Goal: Obtain resource: Download file/media

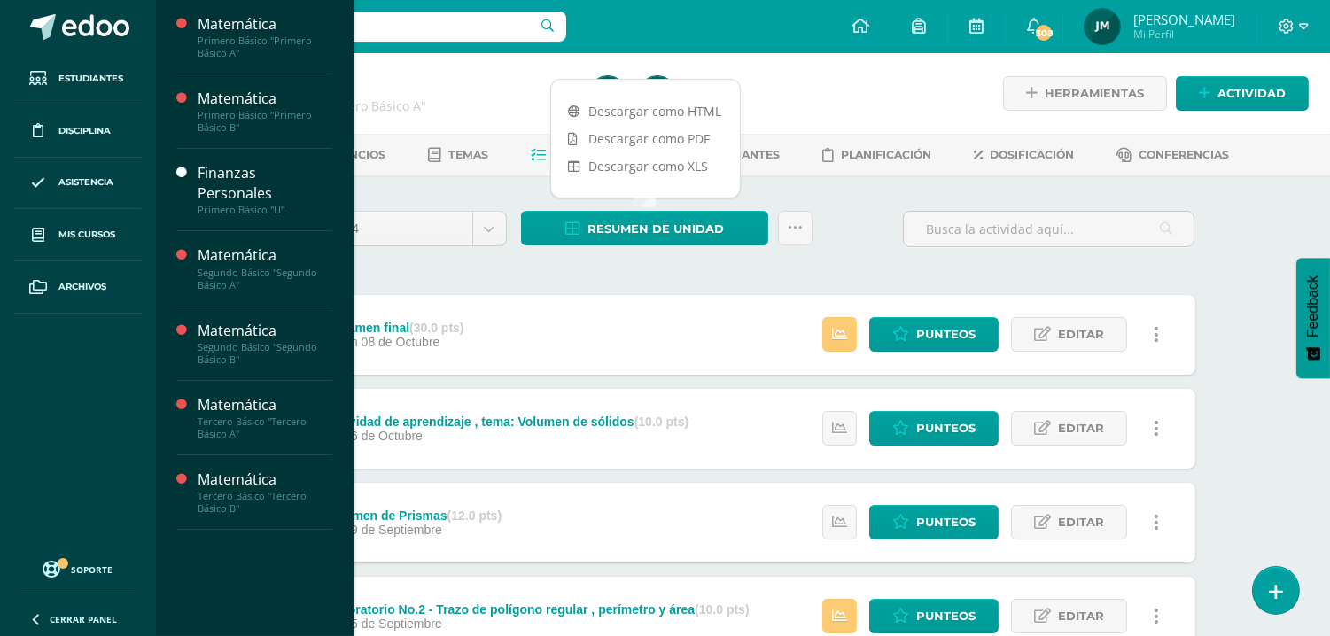
click at [245, 388] on span "Actividades" at bounding box center [251, 390] width 68 height 17
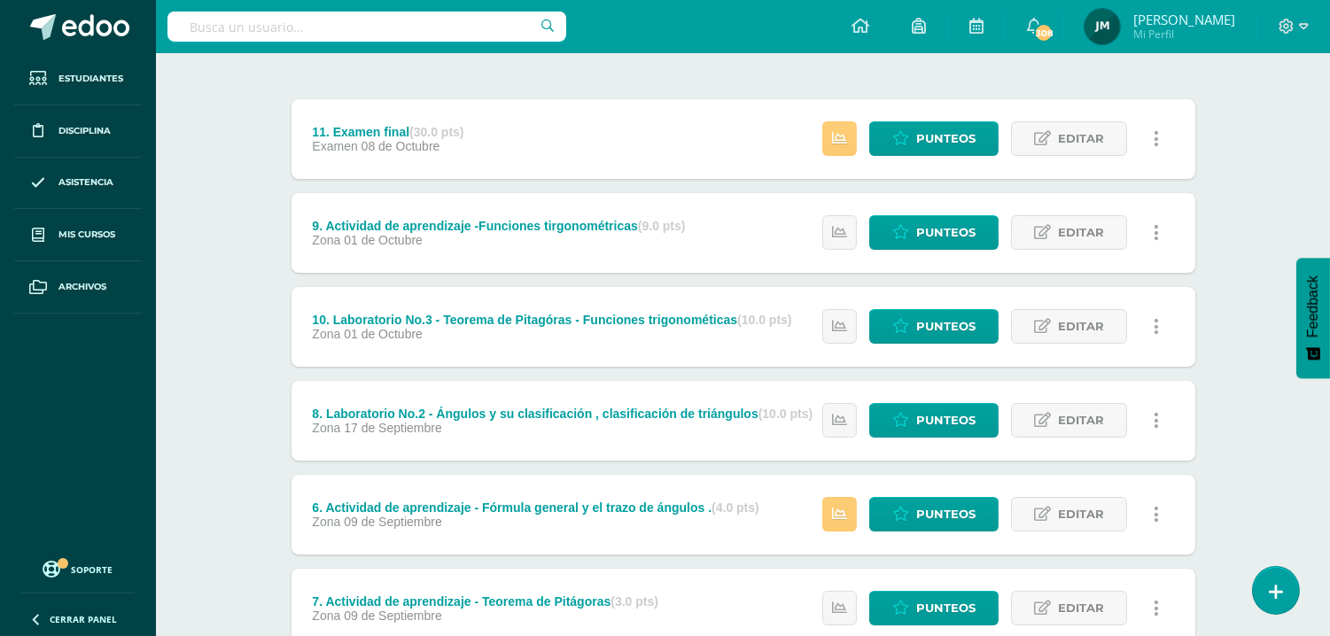
scroll to position [197, 0]
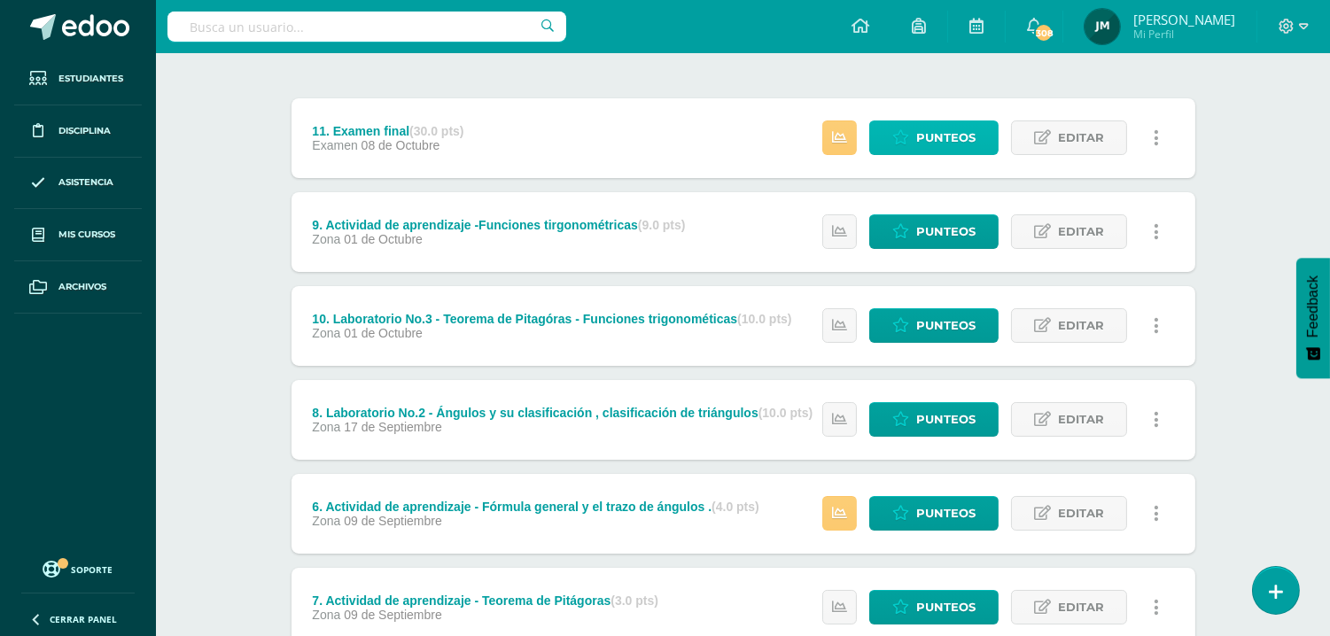
click at [959, 147] on span "Punteos" at bounding box center [945, 137] width 59 height 33
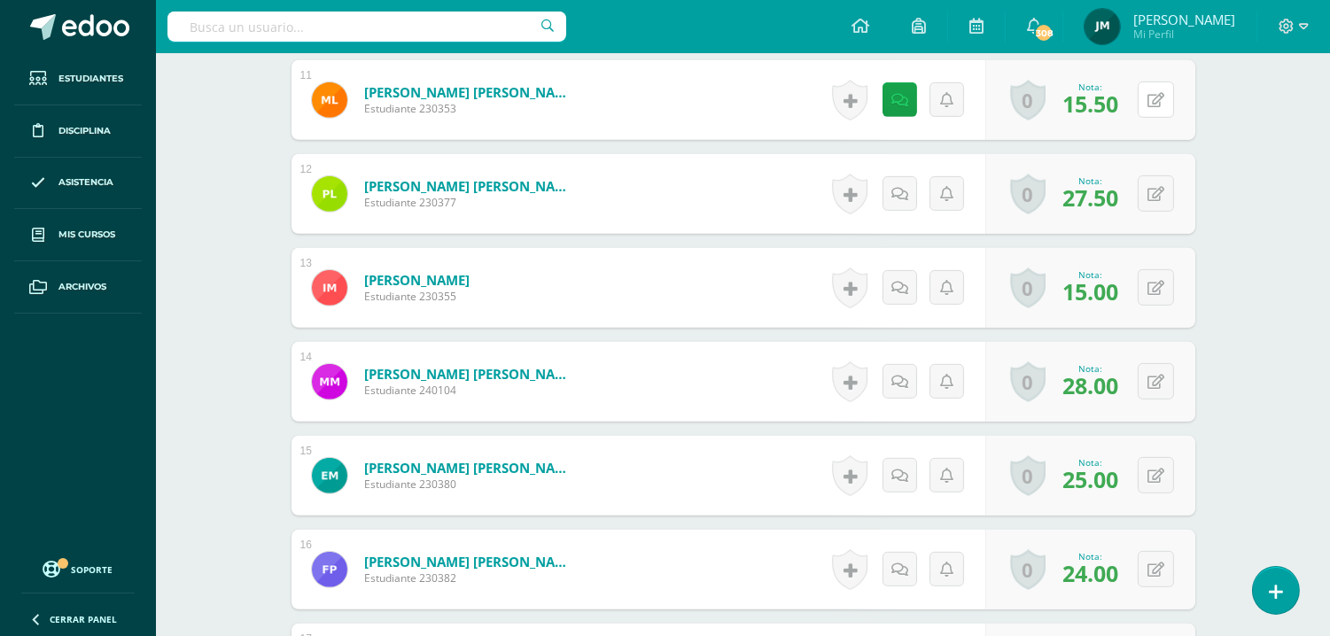
scroll to position [1530, 0]
click at [1159, 101] on icon at bounding box center [1156, 99] width 17 height 15
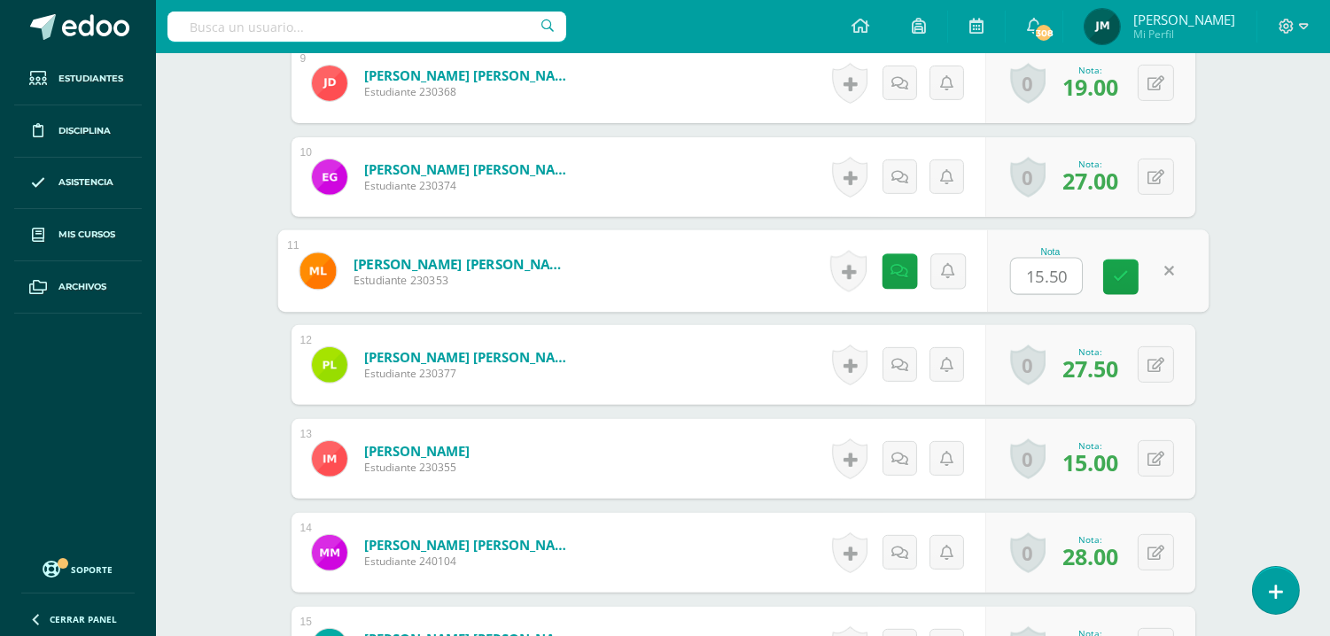
scroll to position [1333, 0]
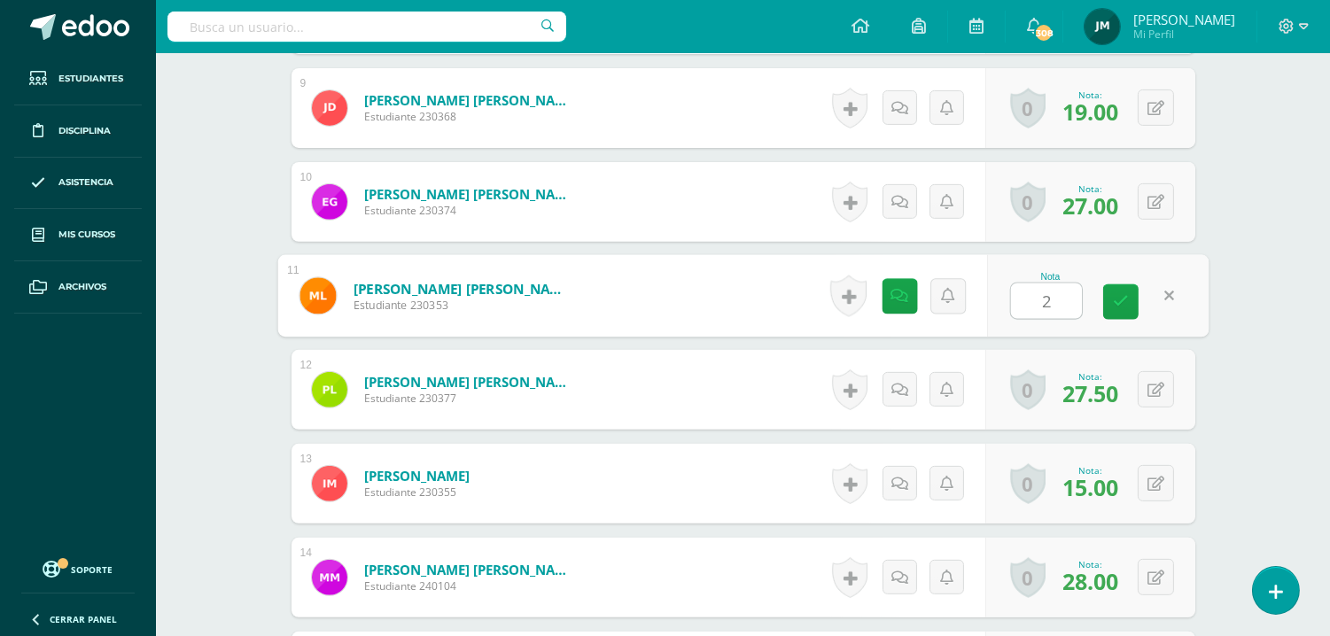
type input "24"
click at [1130, 296] on link at bounding box center [1120, 302] width 35 height 35
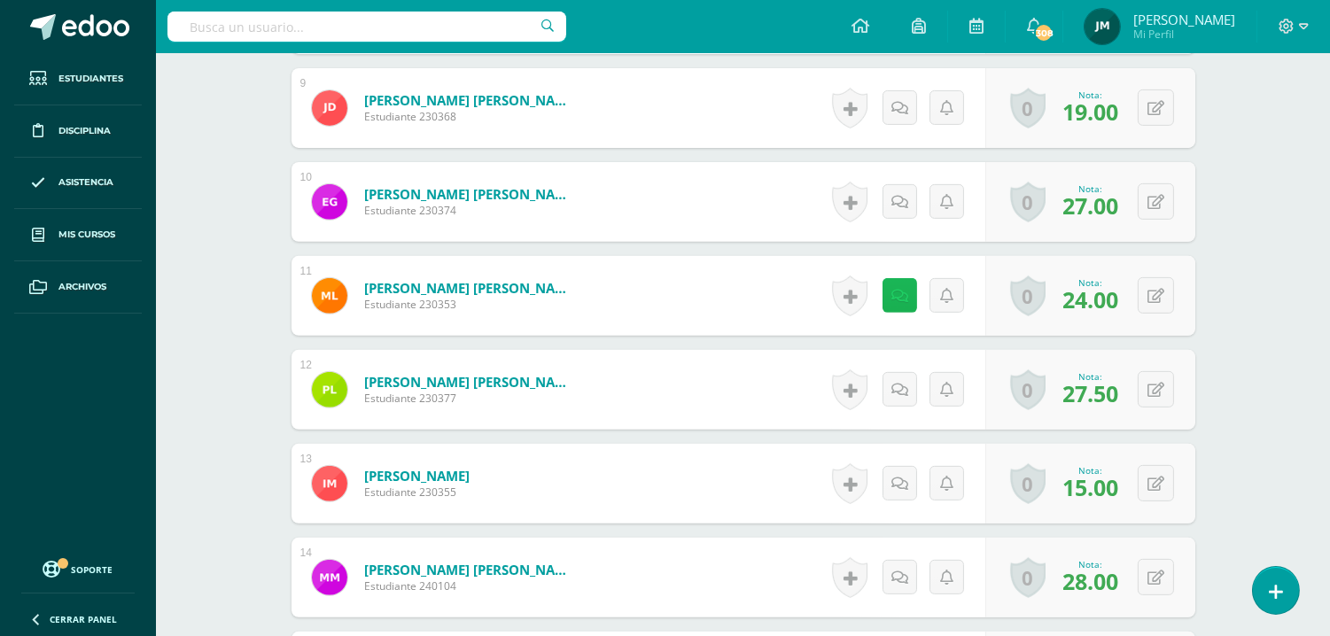
click at [907, 297] on link at bounding box center [900, 295] width 35 height 35
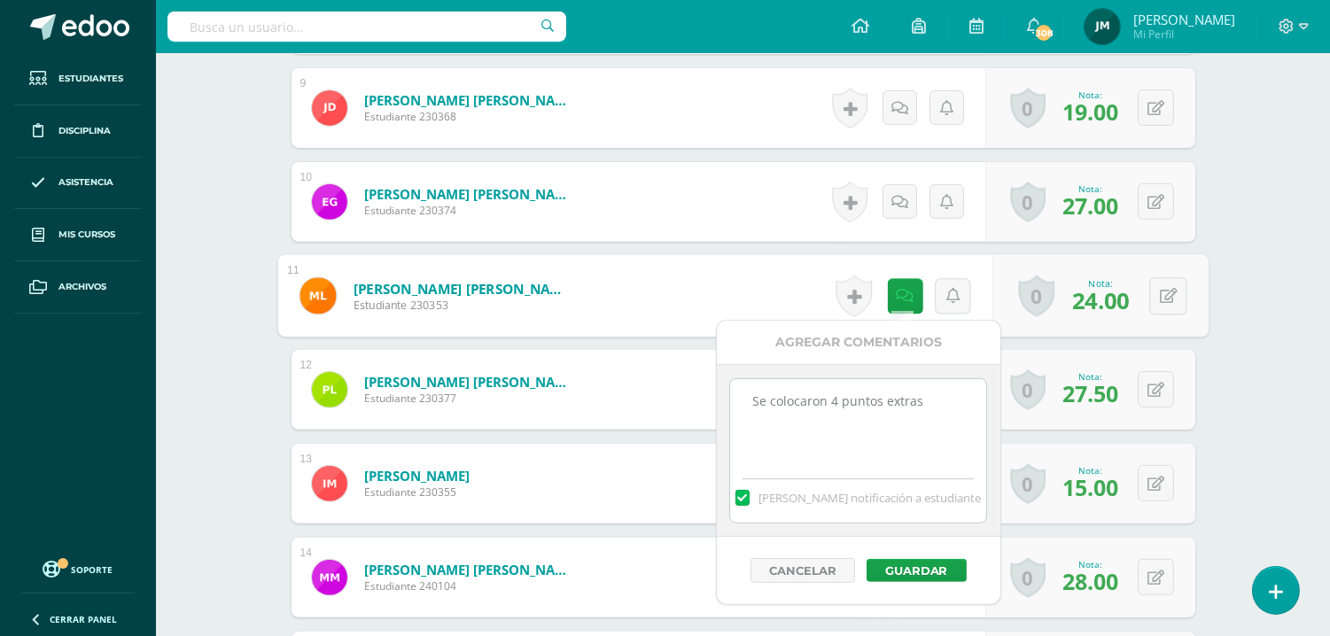
click at [886, 443] on textarea "Se colocaron 4 puntos extras" at bounding box center [858, 423] width 256 height 89
click at [946, 400] on textarea "Se colocaron 4 puntos extras" at bounding box center [858, 423] width 256 height 89
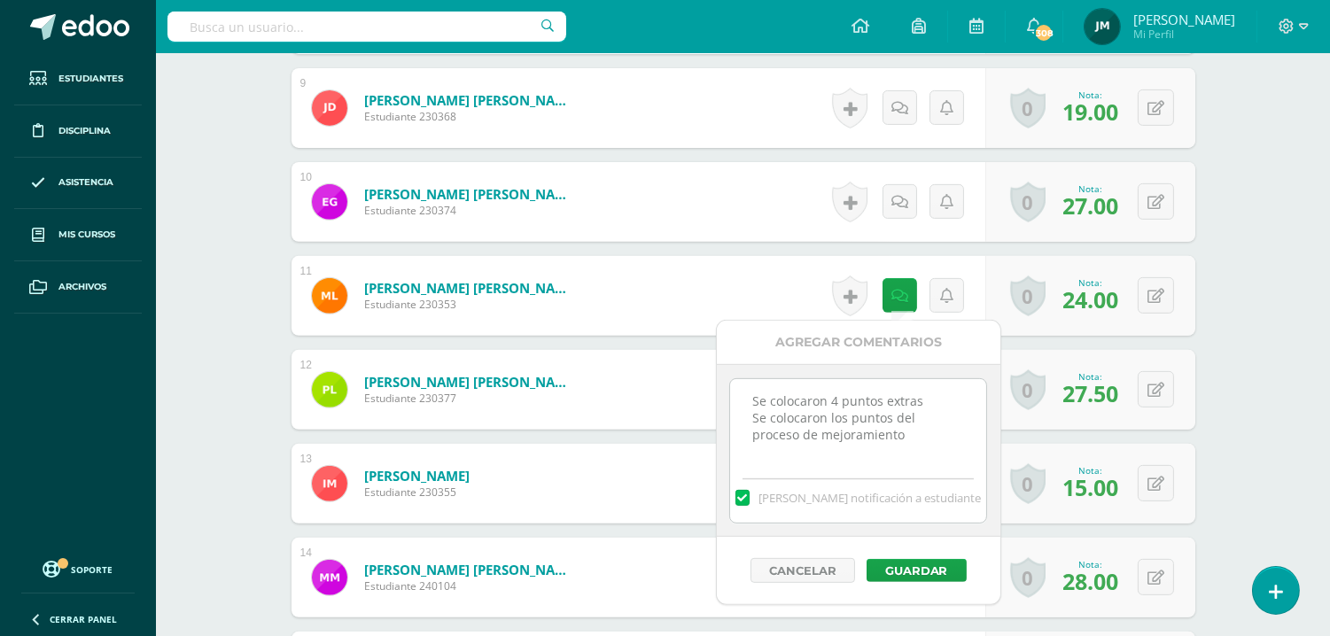
type textarea "Se colocaron 4 puntos extras Se colocaron los puntos del proceso de mejoramiento"
click at [916, 564] on button "Guardar" at bounding box center [917, 570] width 100 height 23
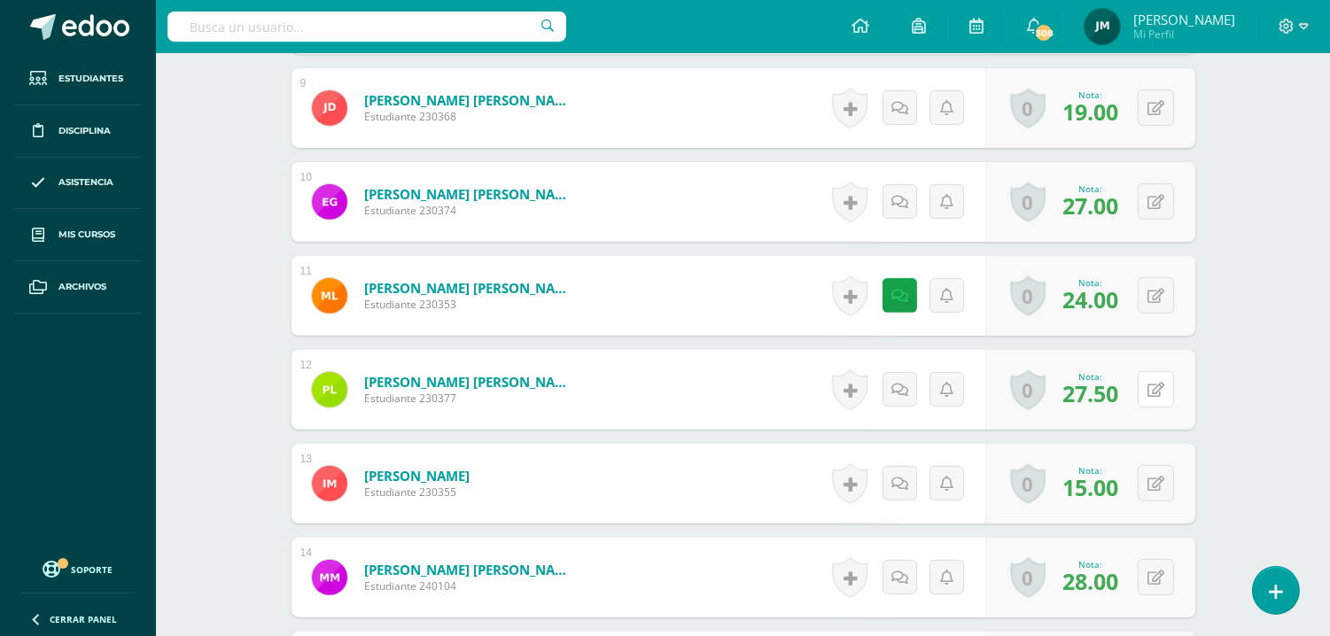
click at [1154, 387] on button at bounding box center [1156, 389] width 36 height 36
click at [1171, 386] on link at bounding box center [1168, 389] width 35 height 35
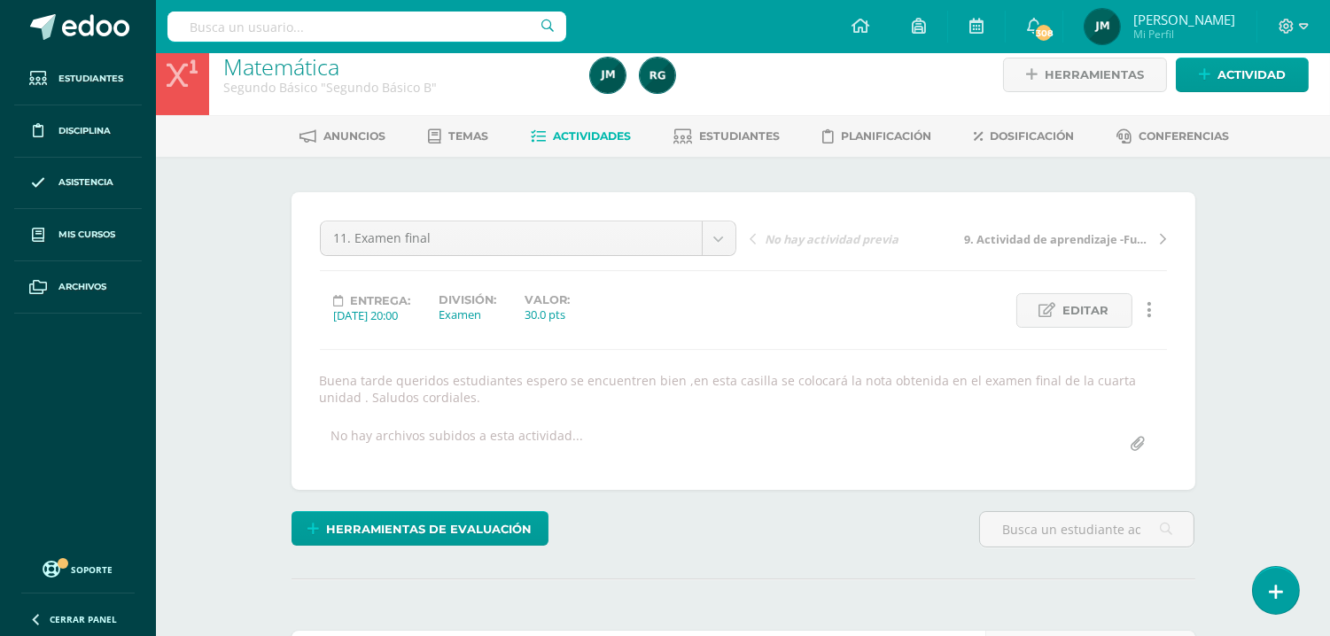
scroll to position [0, 0]
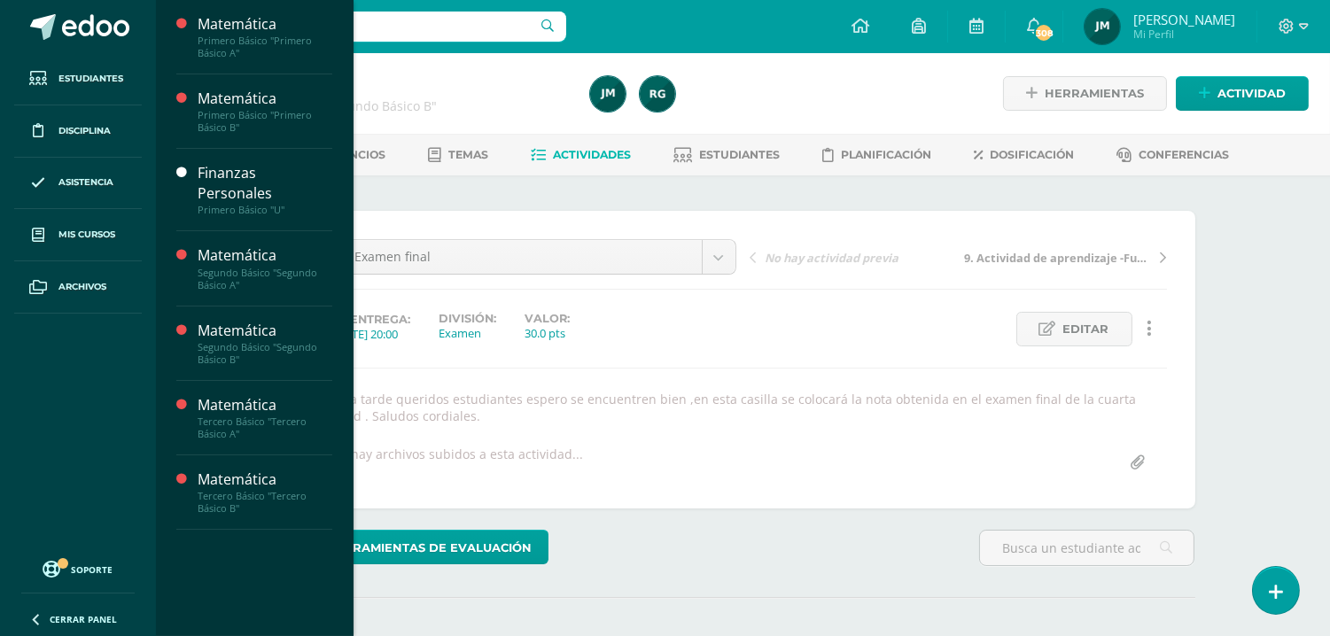
click at [74, 220] on link "Mis cursos" at bounding box center [78, 235] width 128 height 52
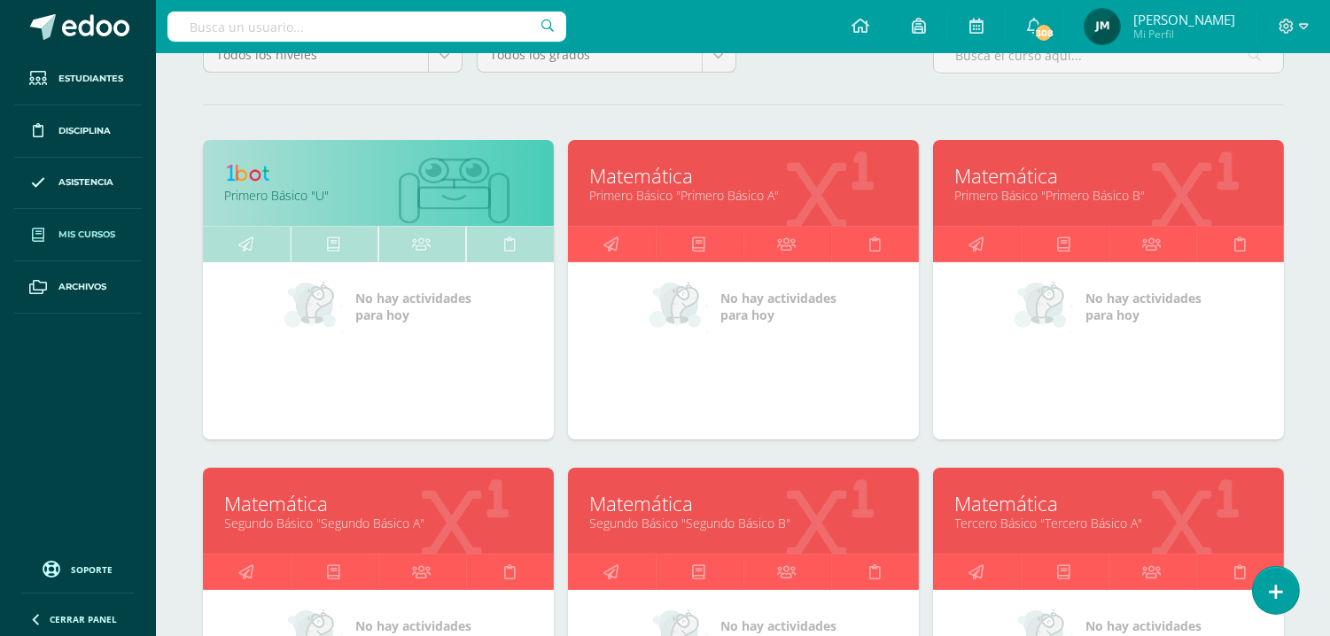
scroll to position [492, 0]
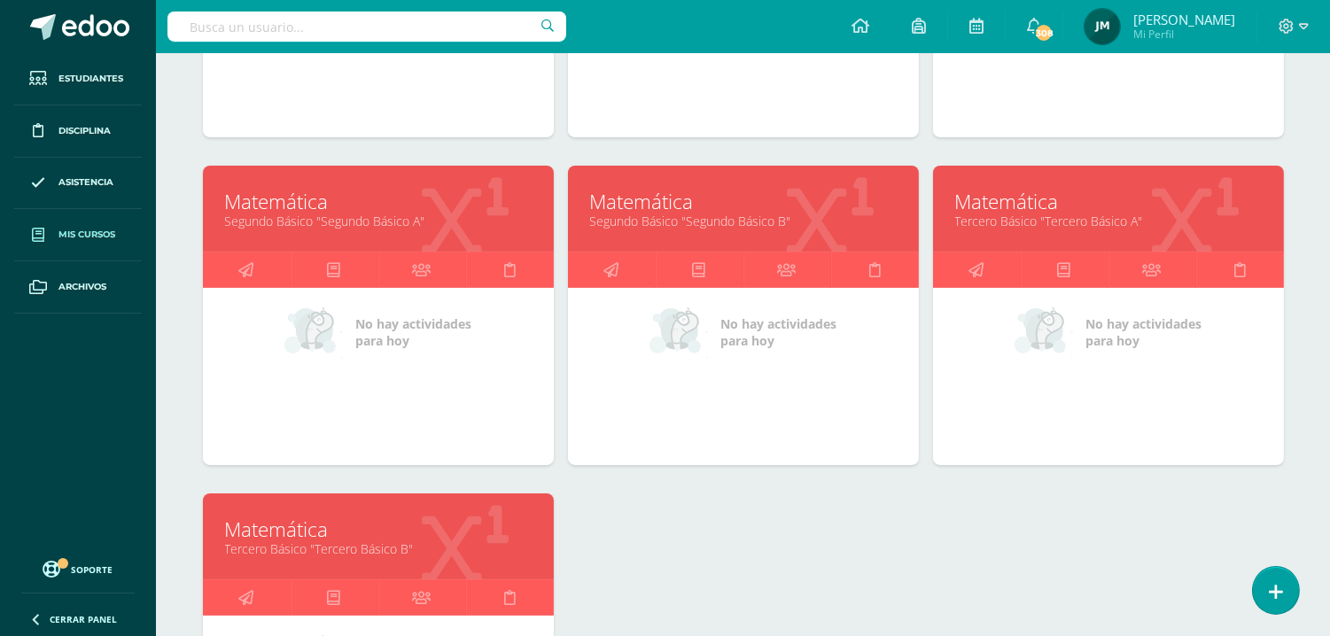
click at [410, 213] on link "Matemática" at bounding box center [378, 201] width 307 height 27
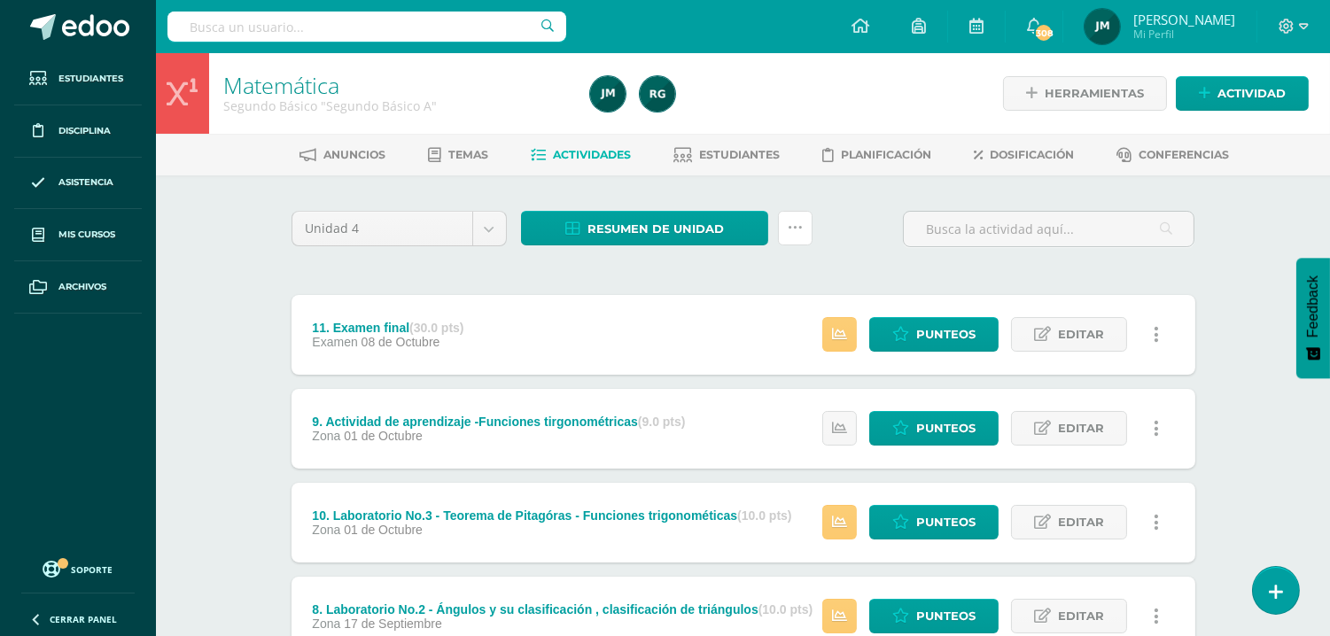
click at [799, 232] on icon at bounding box center [795, 228] width 15 height 15
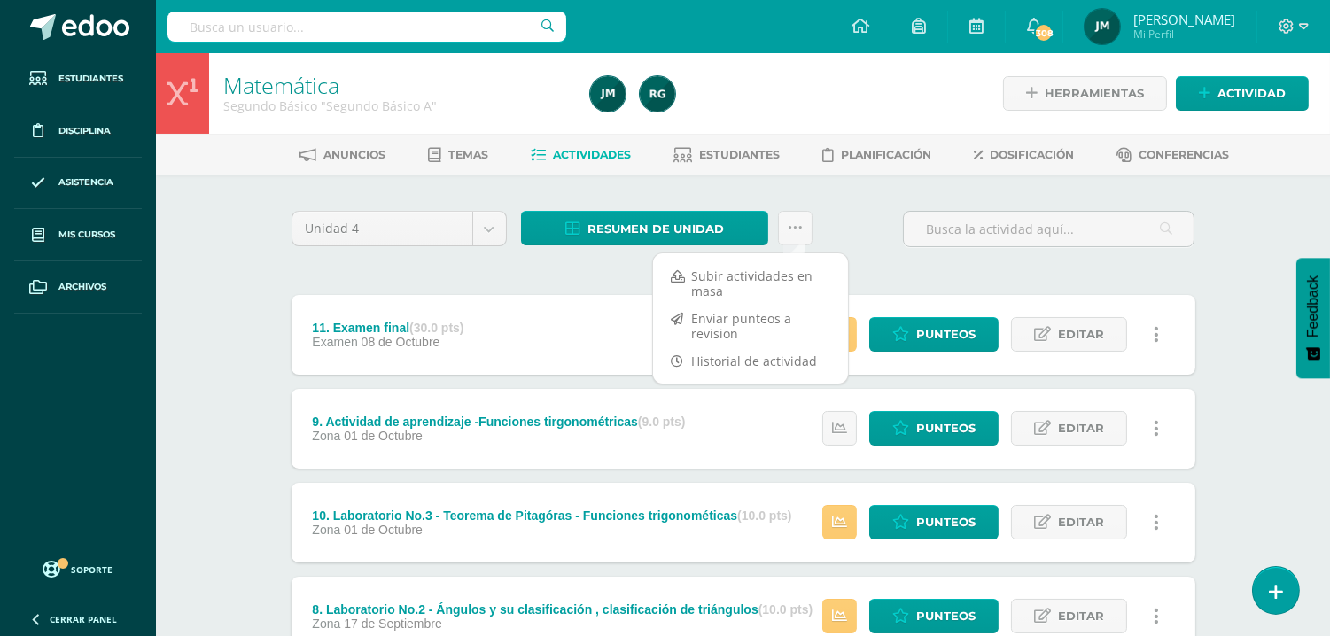
click at [764, 273] on link "Subir actividades en masa" at bounding box center [750, 283] width 195 height 43
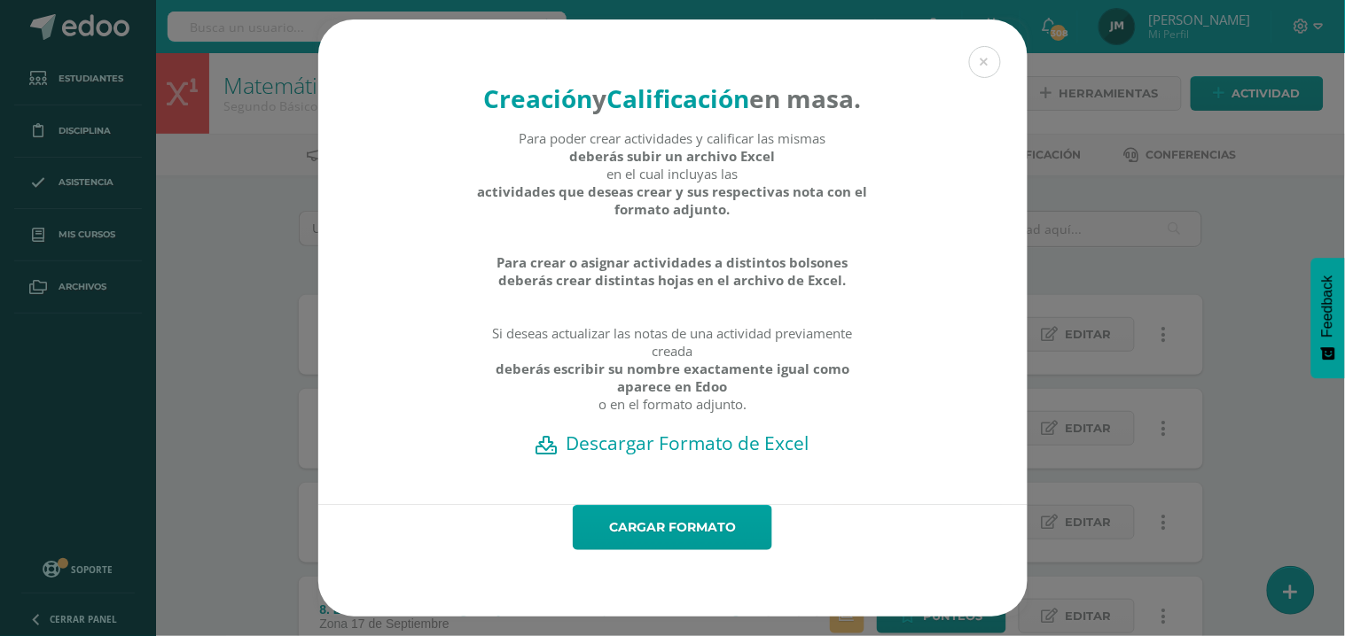
click at [722, 456] on h2 "Descargar Formato de Excel" at bounding box center [672, 443] width 647 height 25
click at [989, 50] on button at bounding box center [985, 62] width 32 height 32
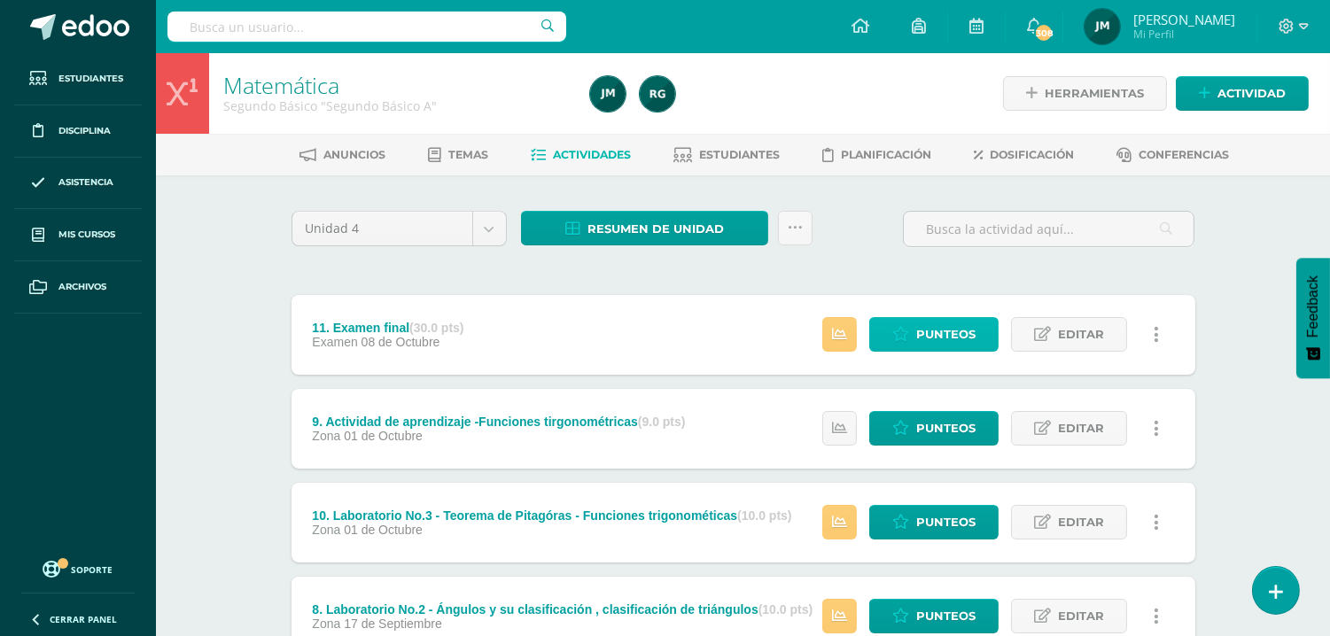
click at [939, 342] on span "Punteos" at bounding box center [945, 334] width 59 height 33
click at [916, 331] on link "Punteos" at bounding box center [933, 334] width 129 height 35
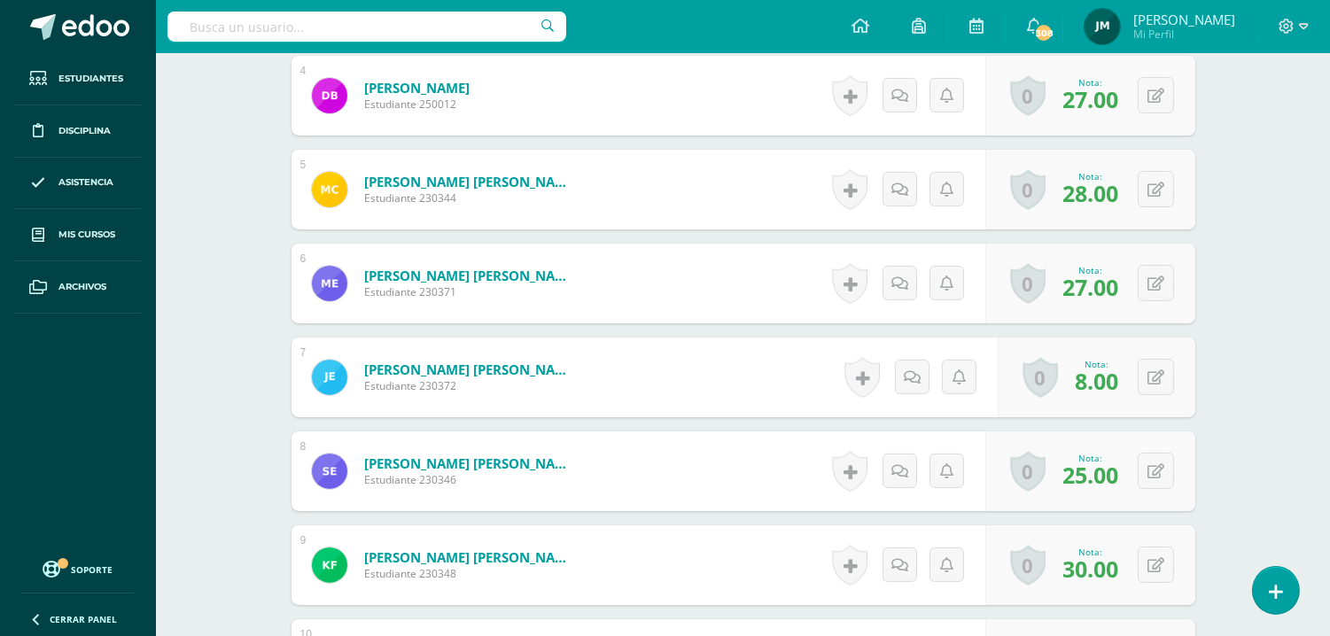
scroll to position [978, 0]
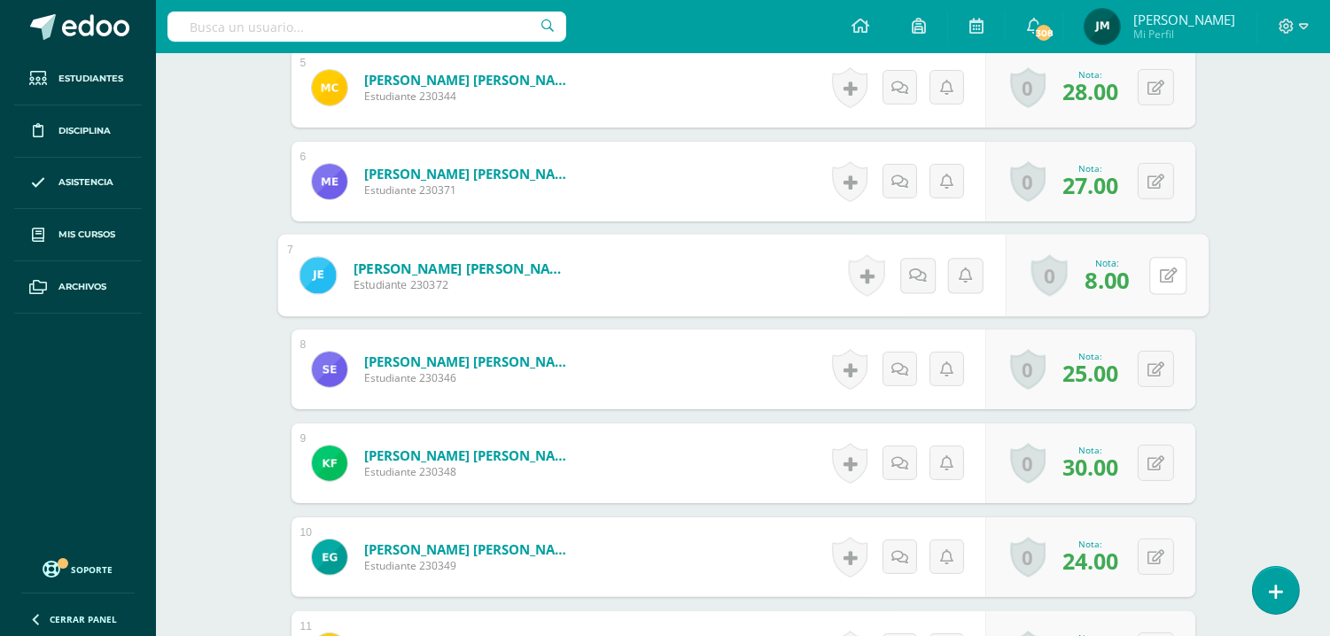
click at [1147, 275] on div "0 Logros Logros obtenidos Aún no hay logros agregados Nota: 8.00" at bounding box center [1106, 276] width 203 height 82
click at [1171, 278] on icon at bounding box center [1168, 275] width 18 height 15
type input "20"
click at [1117, 286] on icon at bounding box center [1121, 281] width 16 height 15
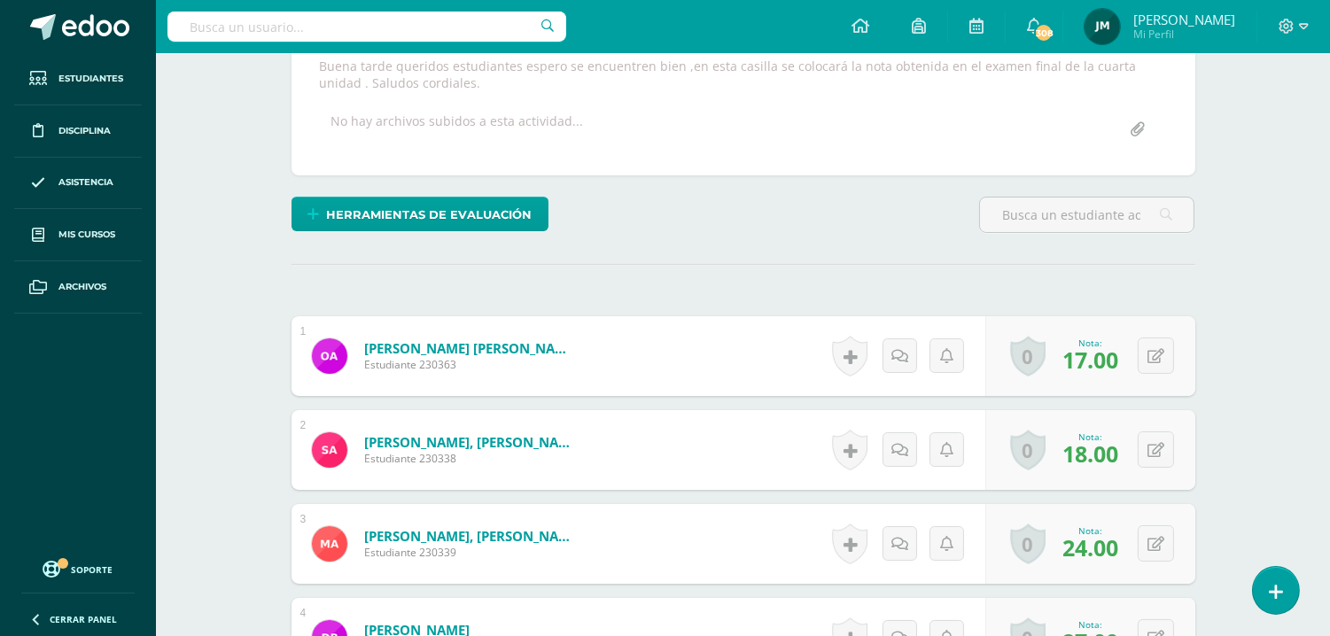
scroll to position [288, 0]
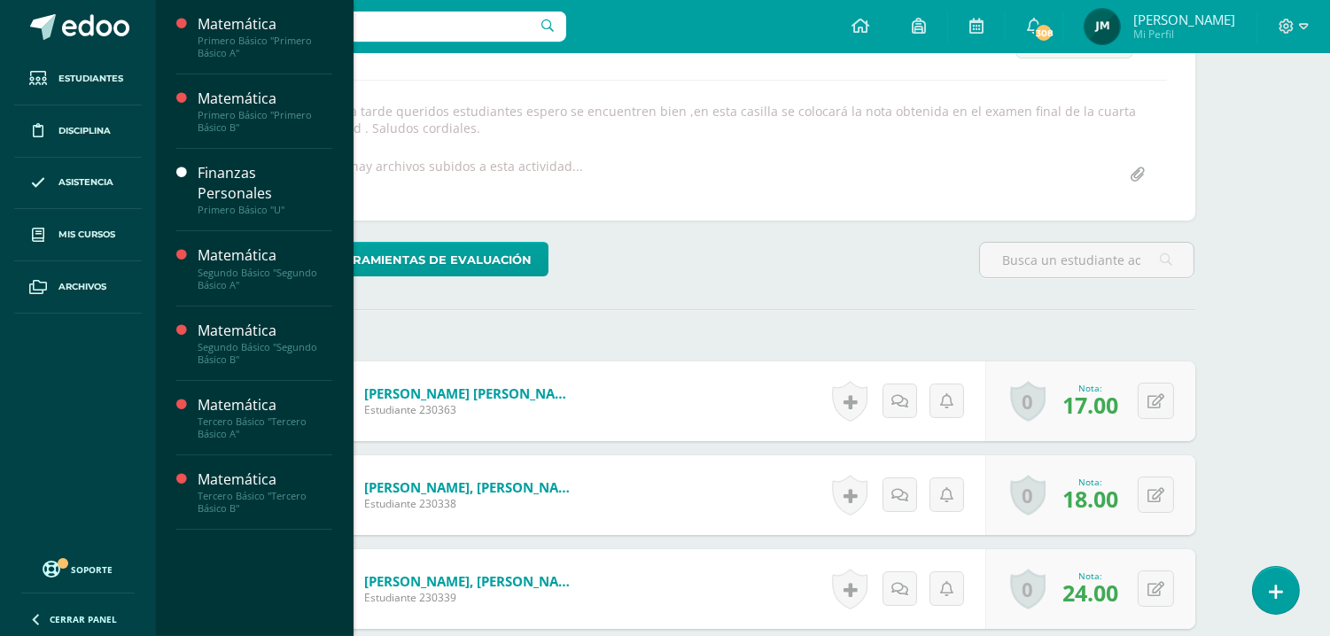
click at [89, 233] on span "Mis cursos" at bounding box center [86, 235] width 57 height 14
click at [238, 395] on span "Actividades" at bounding box center [251, 390] width 68 height 17
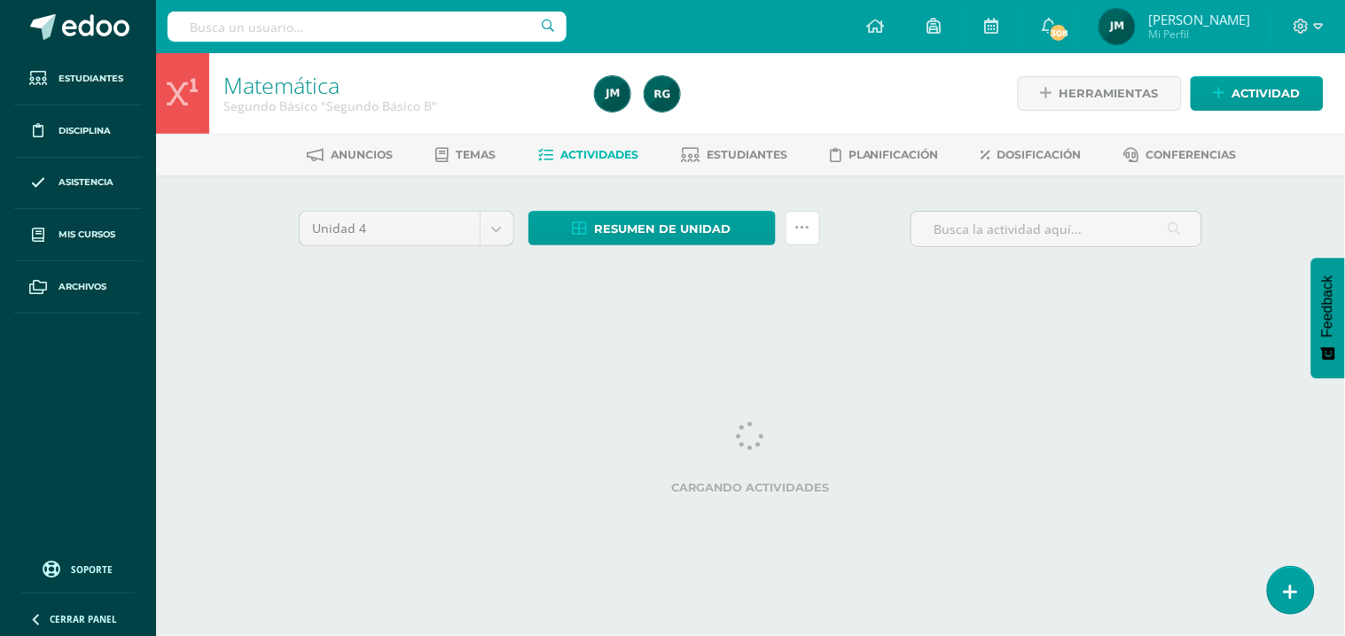
click at [807, 226] on icon at bounding box center [802, 228] width 15 height 15
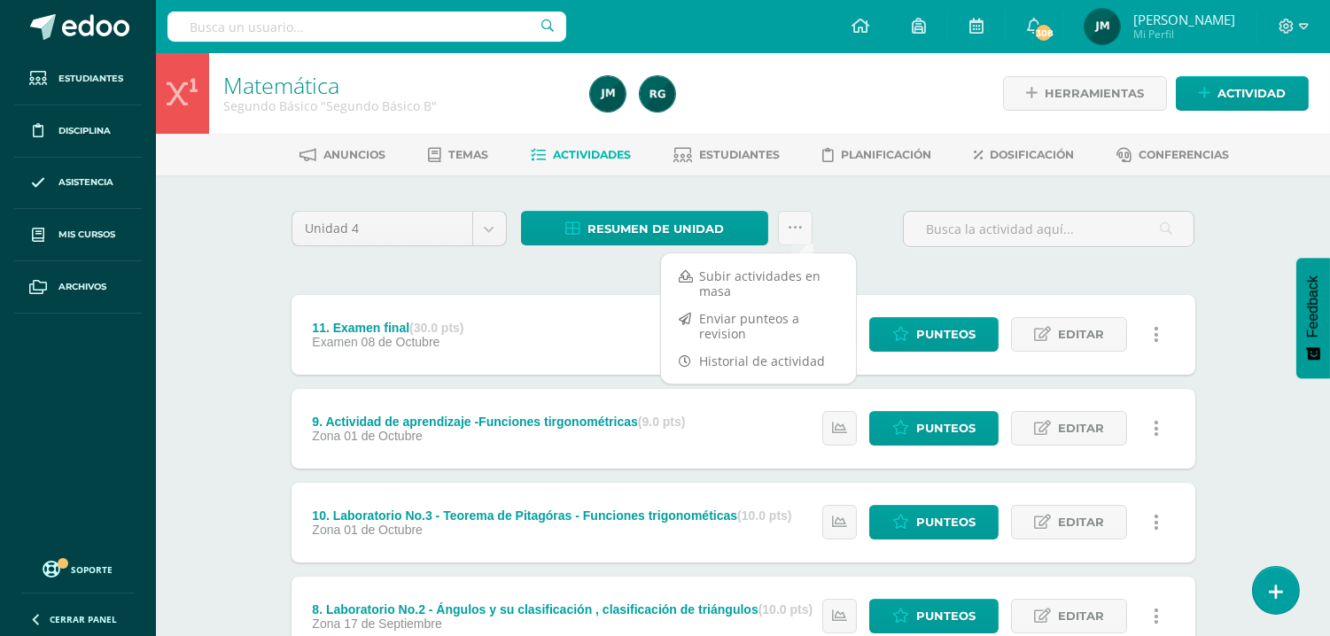
click at [737, 273] on link "Subir actividades en masa" at bounding box center [758, 283] width 195 height 43
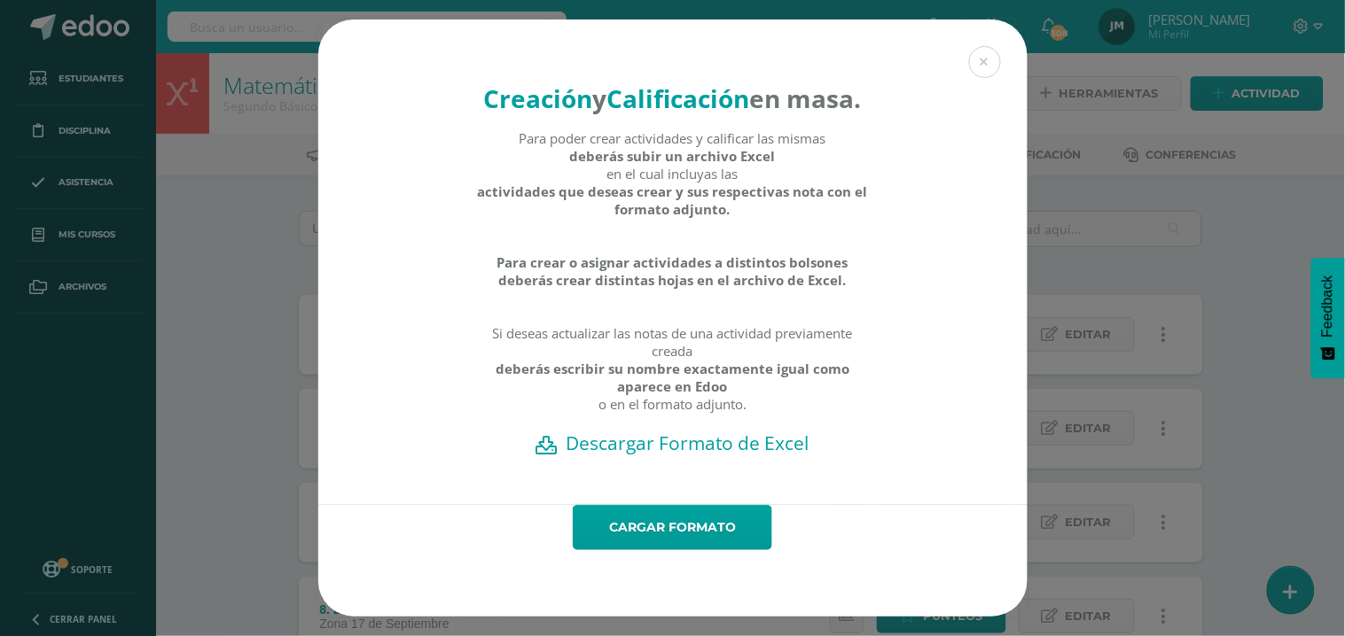
click at [729, 452] on h2 "Descargar Formato de Excel" at bounding box center [672, 443] width 647 height 25
click at [642, 534] on link "Cargar formato" at bounding box center [672, 527] width 199 height 45
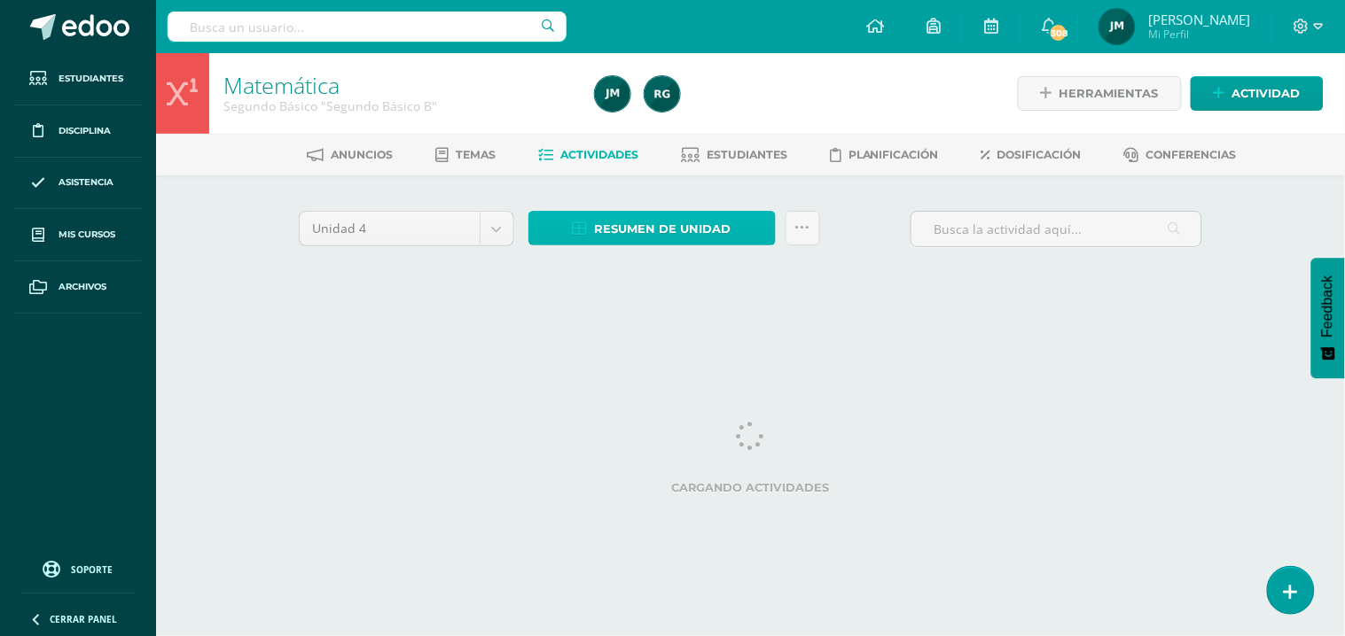
click at [629, 227] on span "Resumen de unidad" at bounding box center [663, 229] width 136 height 33
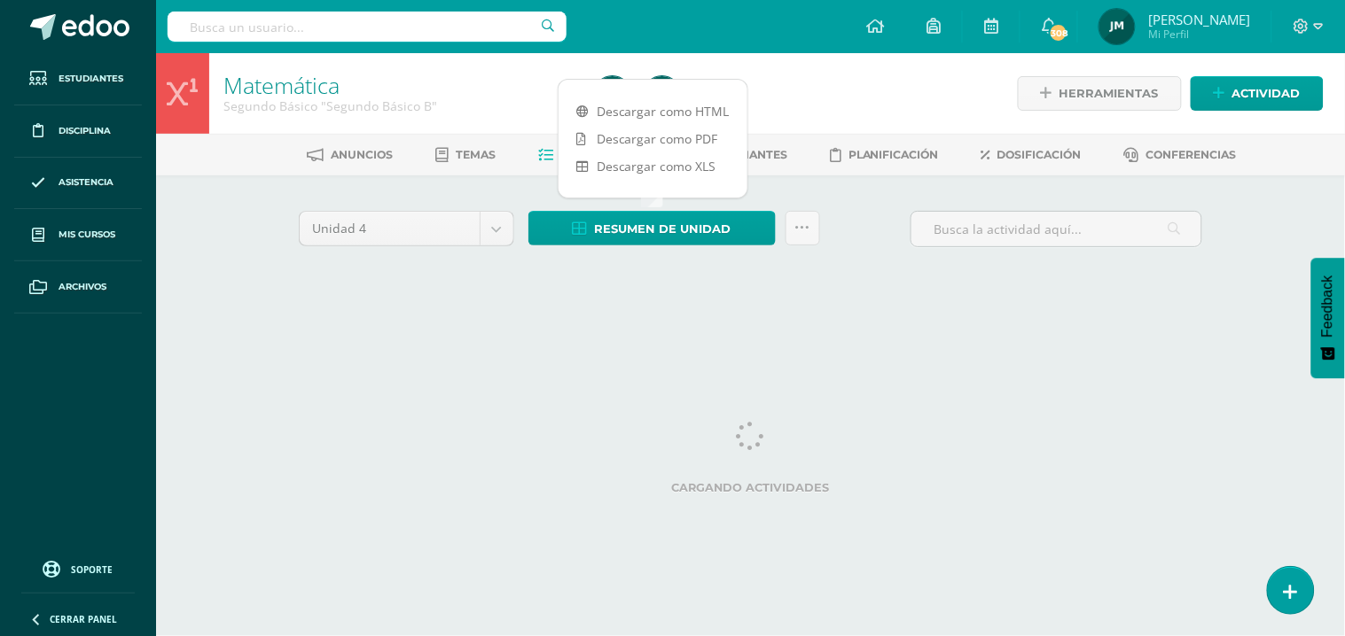
click at [617, 135] on link "Descargar como PDF" at bounding box center [652, 138] width 189 height 27
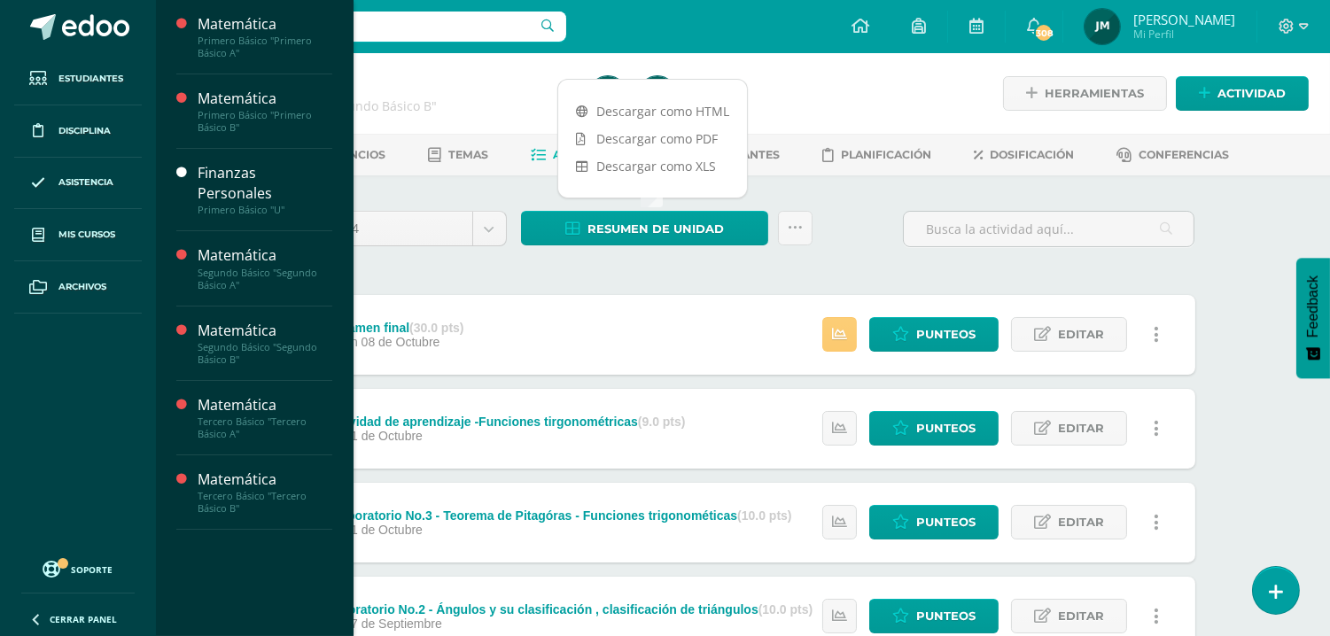
click at [236, 464] on span "Actividades" at bounding box center [251, 464] width 68 height 17
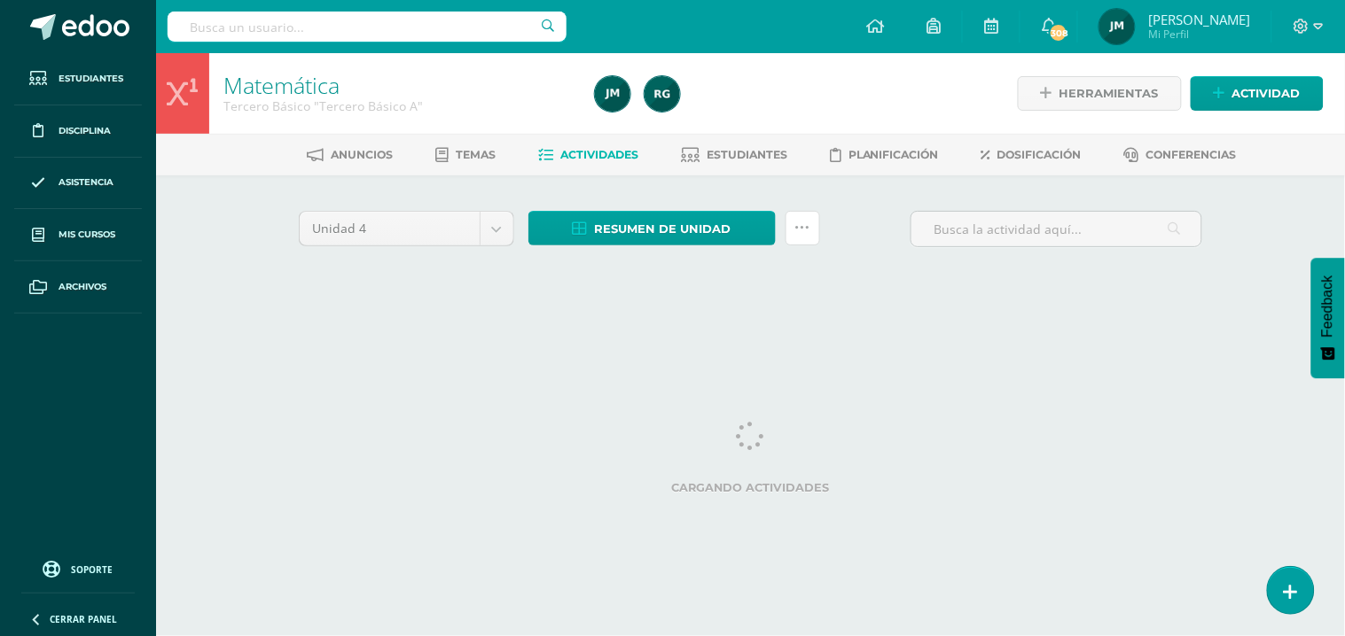
click at [807, 233] on link at bounding box center [802, 228] width 35 height 35
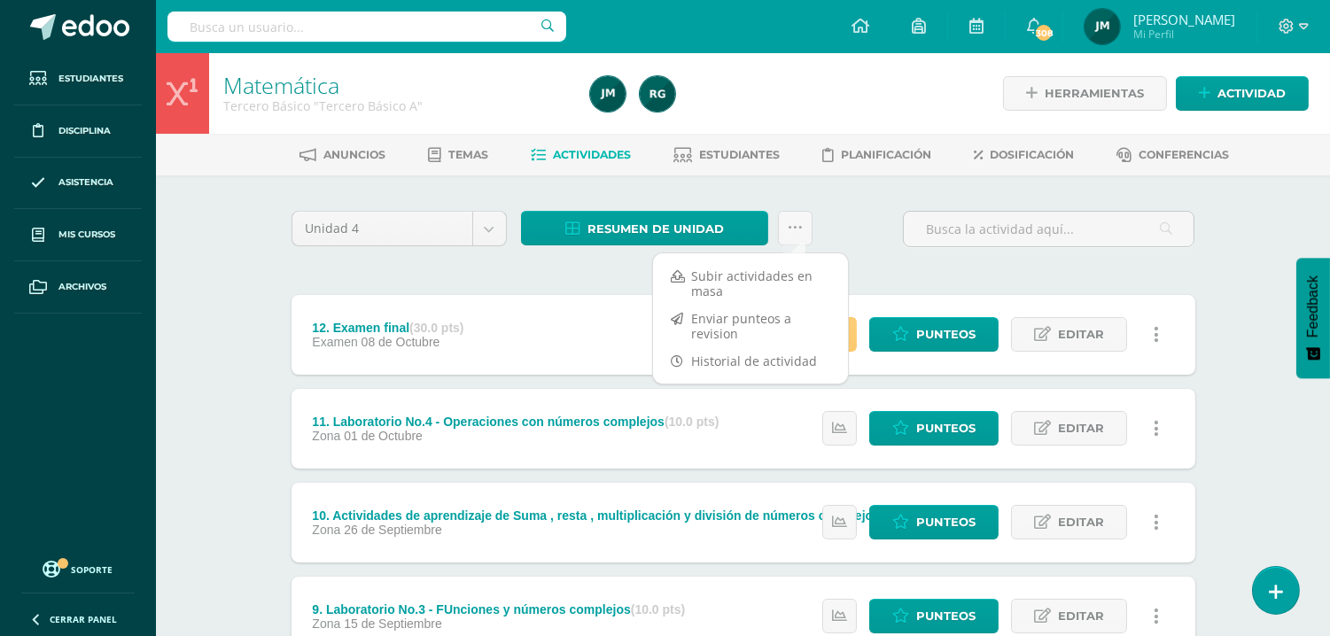
click at [768, 277] on link "Subir actividades en masa" at bounding box center [750, 283] width 195 height 43
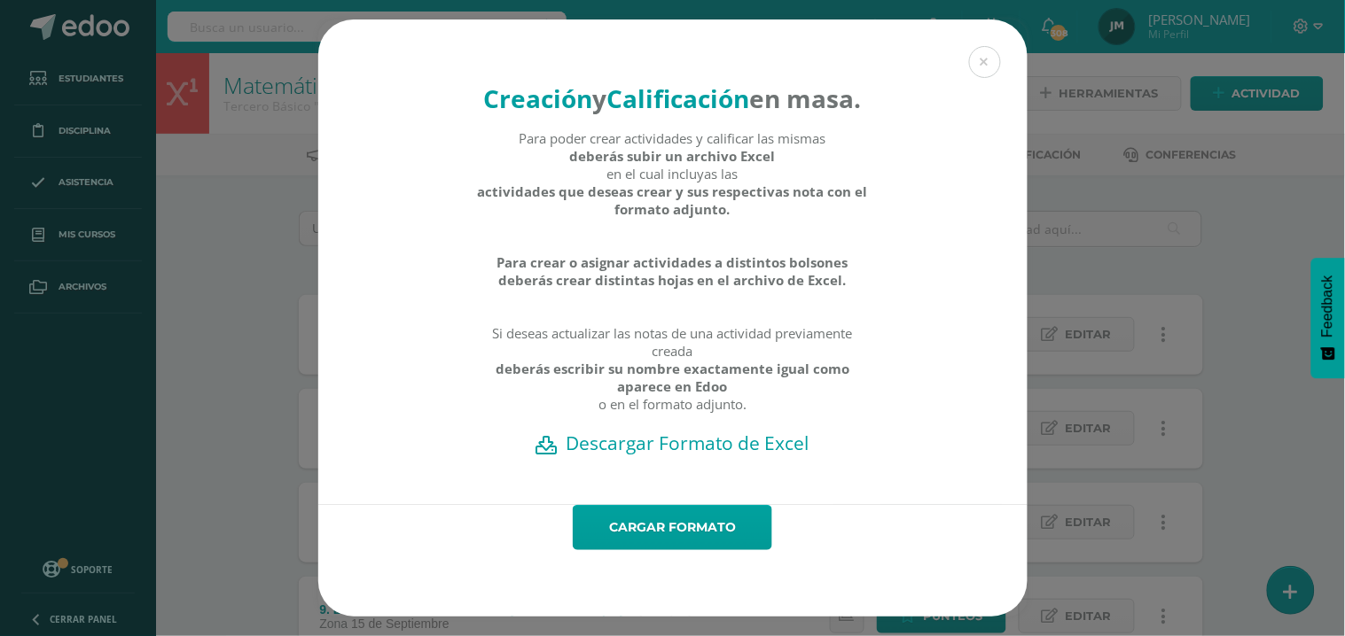
click at [695, 449] on h2 "Descargar Formato de Excel" at bounding box center [672, 443] width 647 height 25
click at [981, 53] on button at bounding box center [985, 62] width 32 height 32
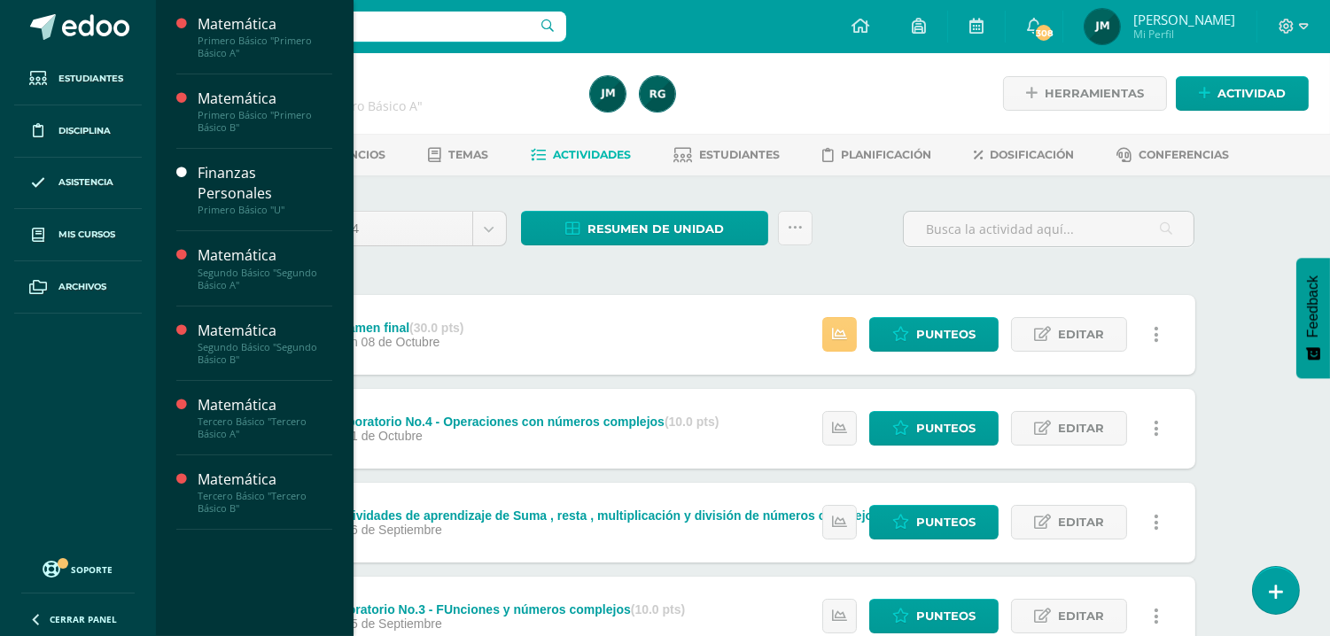
click at [97, 246] on link "Mis cursos" at bounding box center [78, 235] width 128 height 52
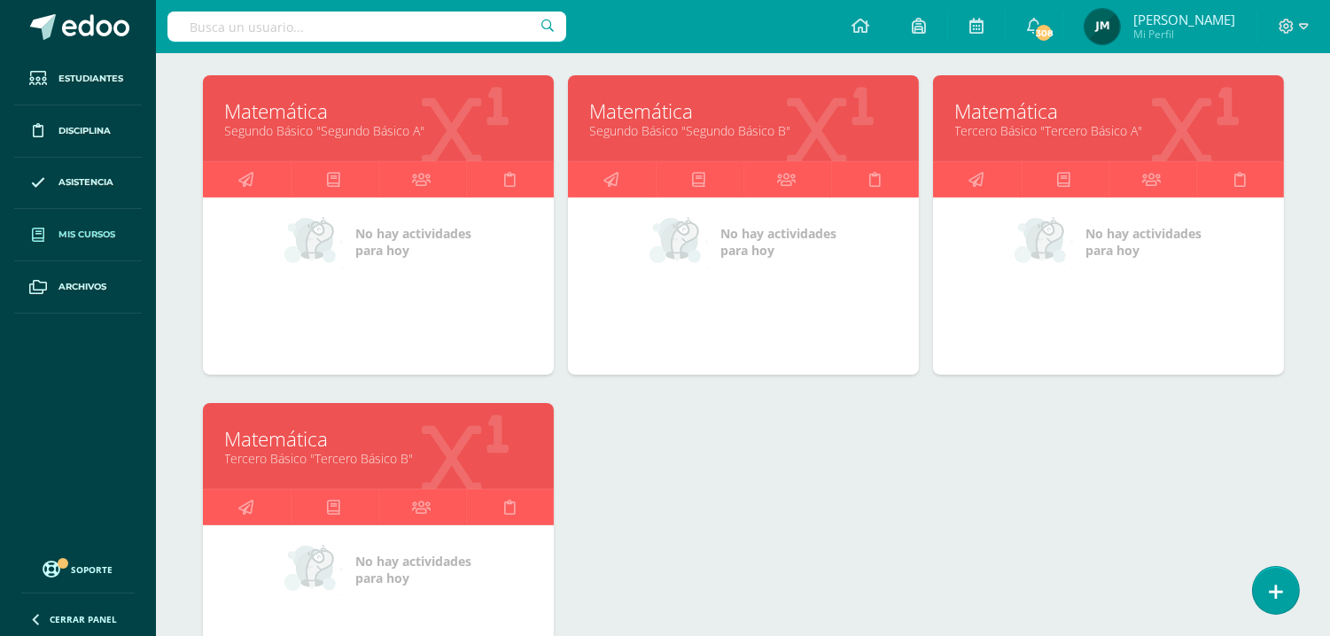
scroll to position [796, 0]
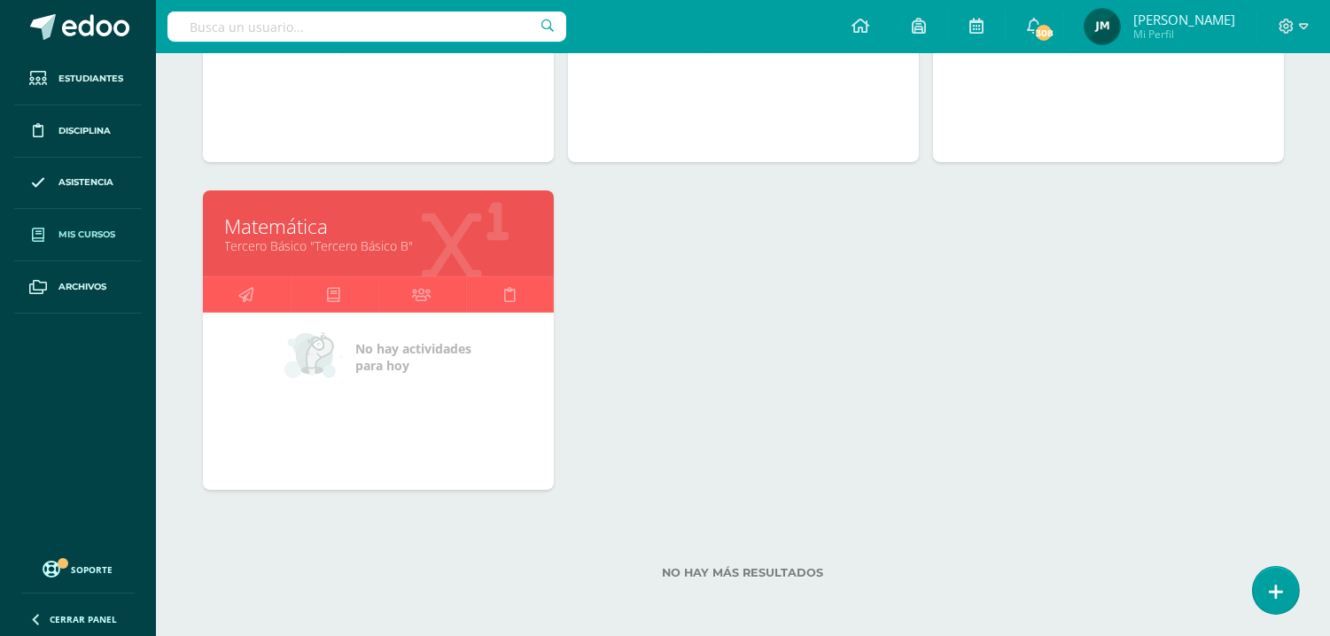
click at [343, 238] on link "Tercero Básico "Tercero Básico B"" at bounding box center [378, 246] width 307 height 17
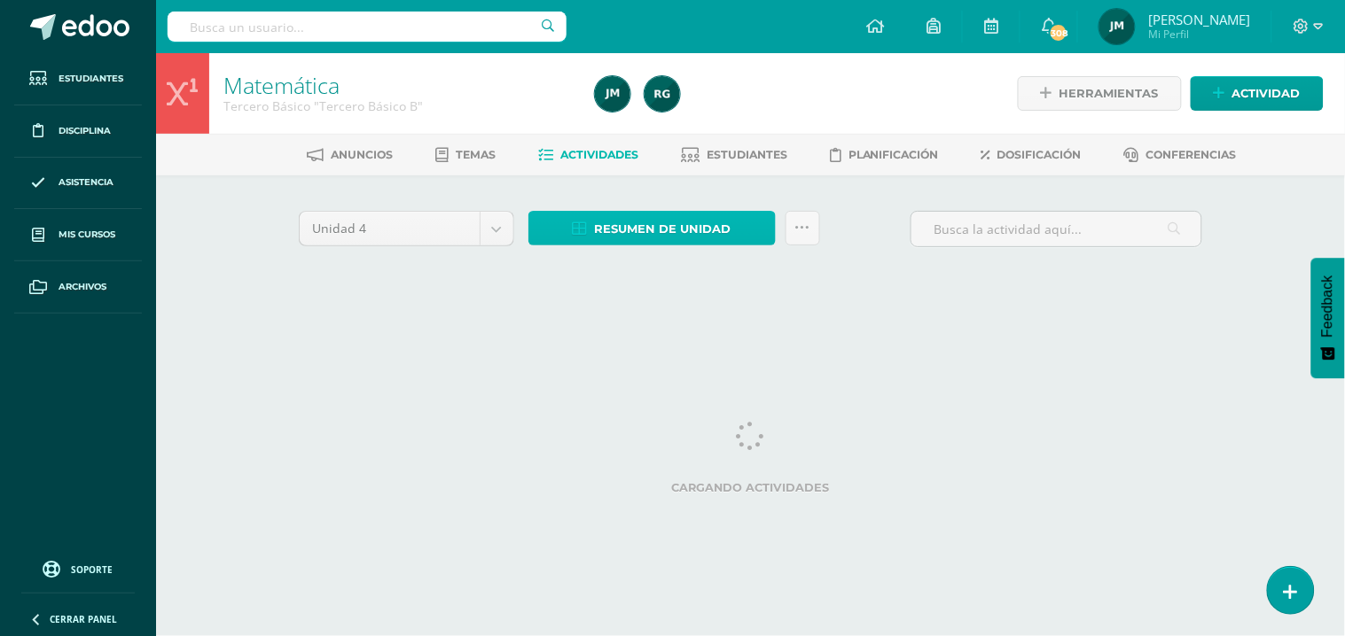
click at [662, 225] on span "Resumen de unidad" at bounding box center [663, 229] width 136 height 33
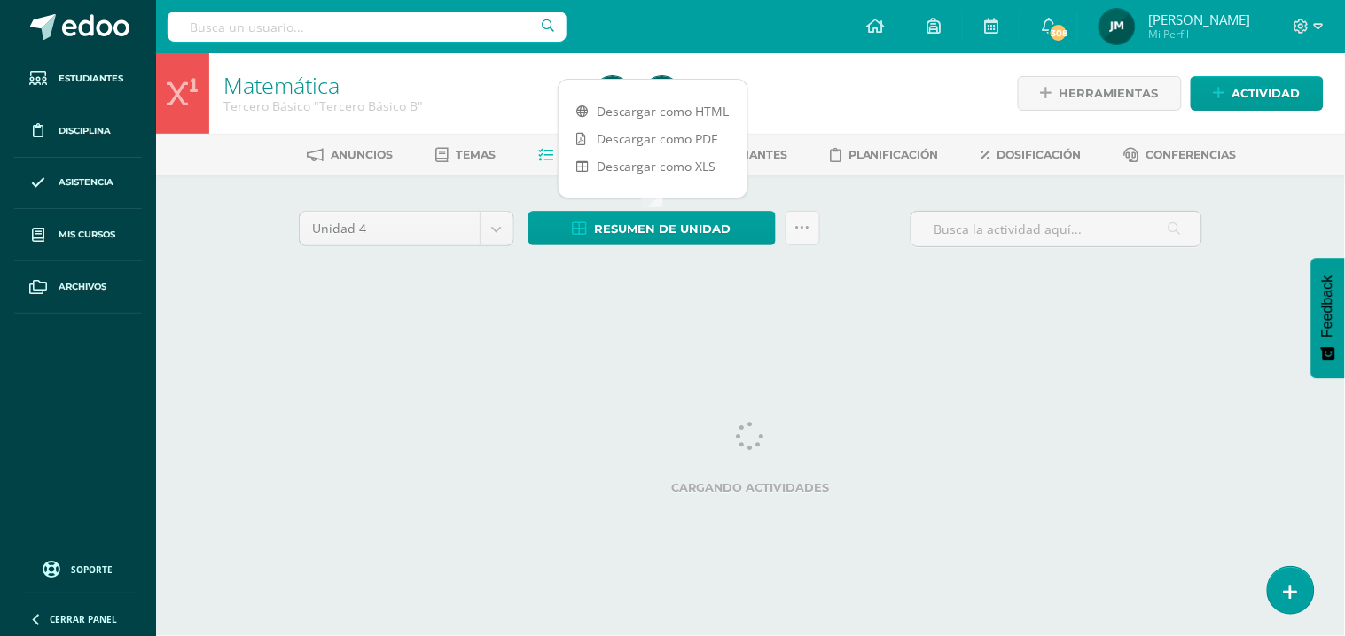
click at [667, 138] on link "Descargar como PDF" at bounding box center [652, 138] width 189 height 27
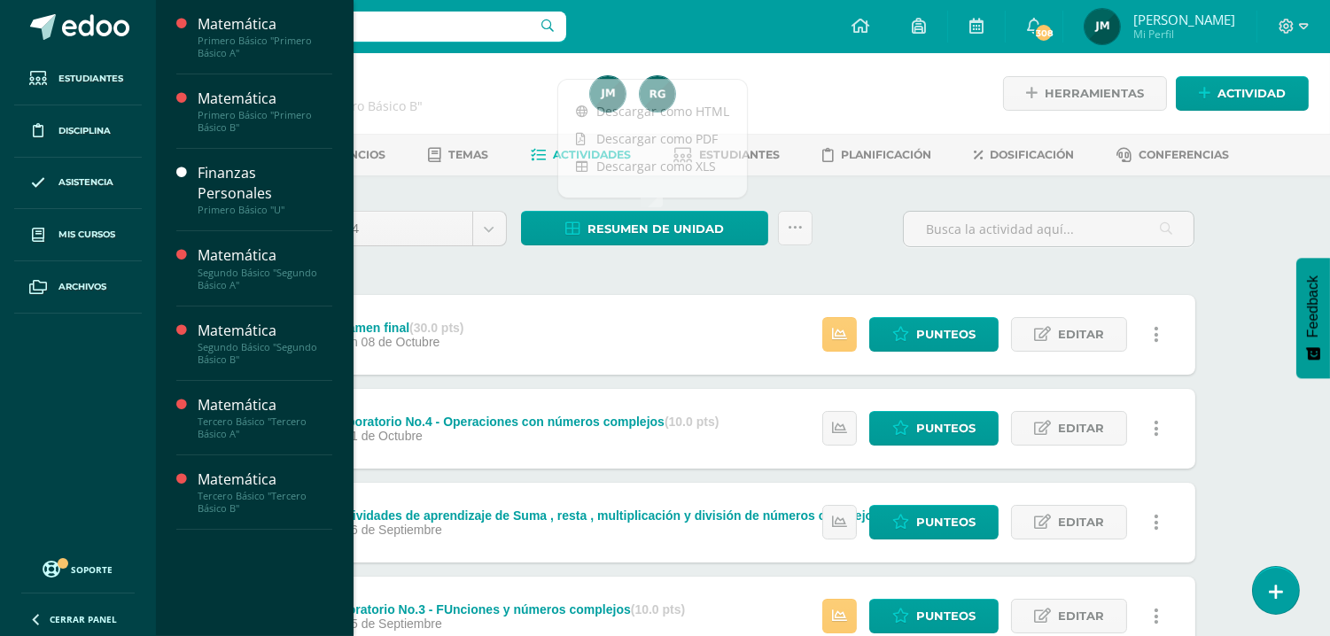
click at [253, 465] on span "Actividades" at bounding box center [251, 464] width 68 height 17
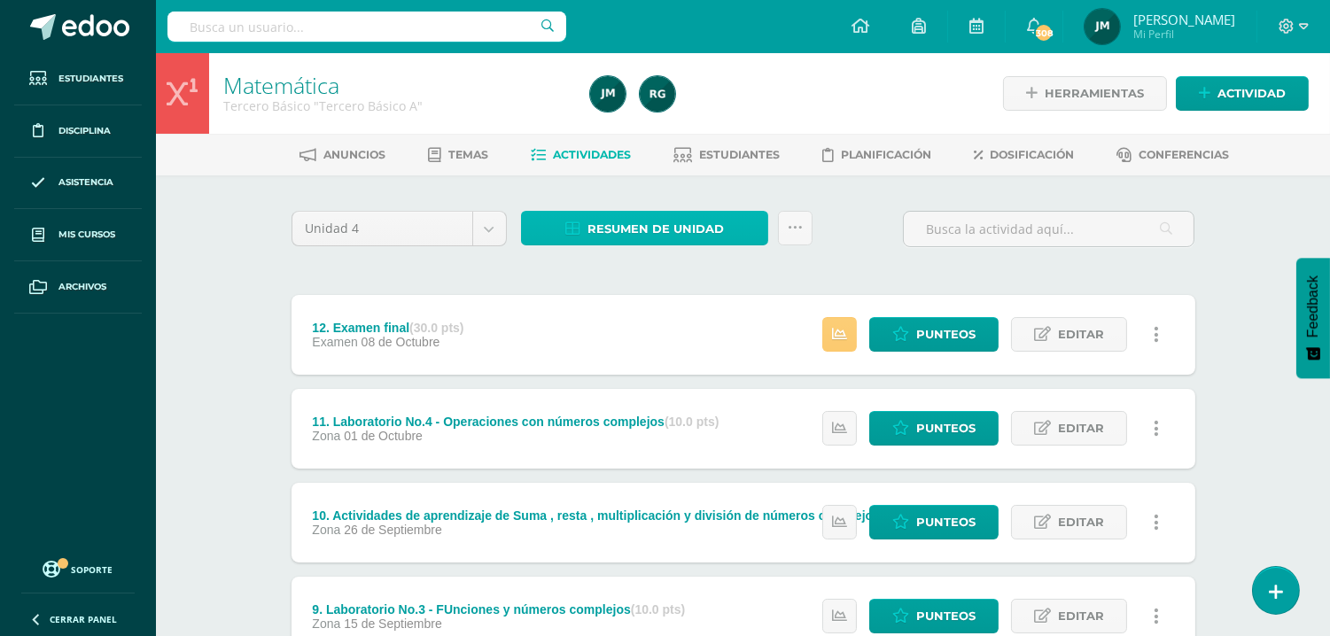
click at [651, 224] on span "Resumen de unidad" at bounding box center [656, 229] width 136 height 33
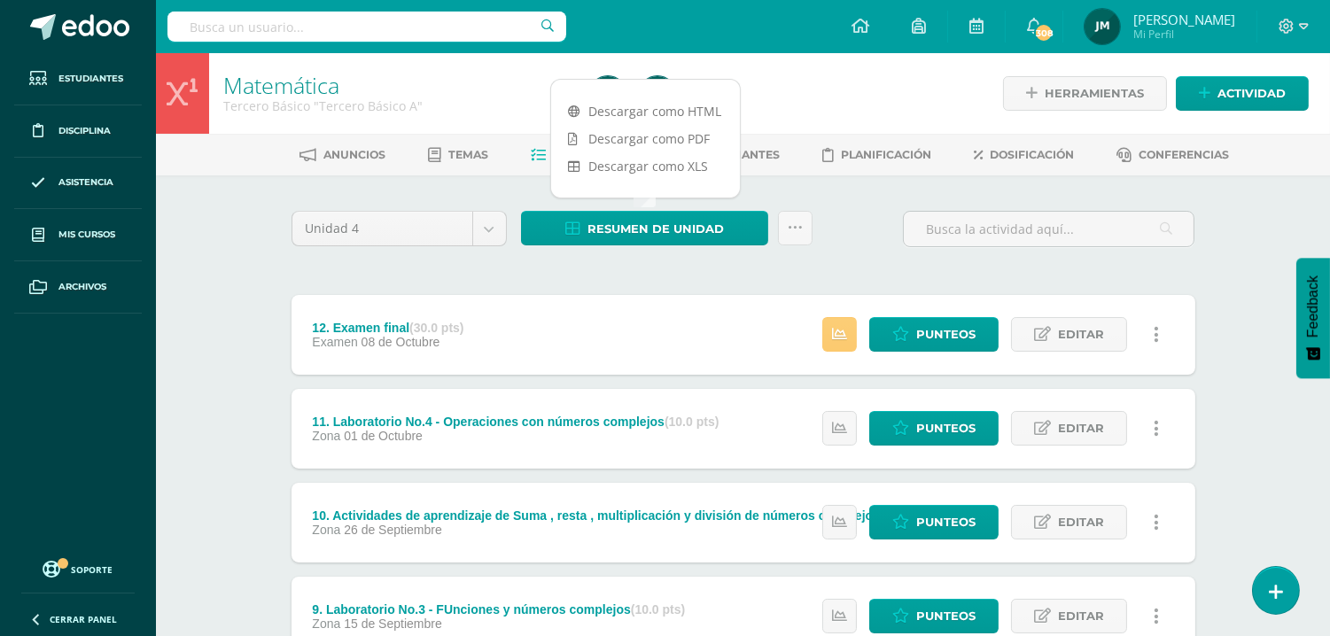
click at [651, 135] on link "Descargar como PDF" at bounding box center [645, 138] width 189 height 27
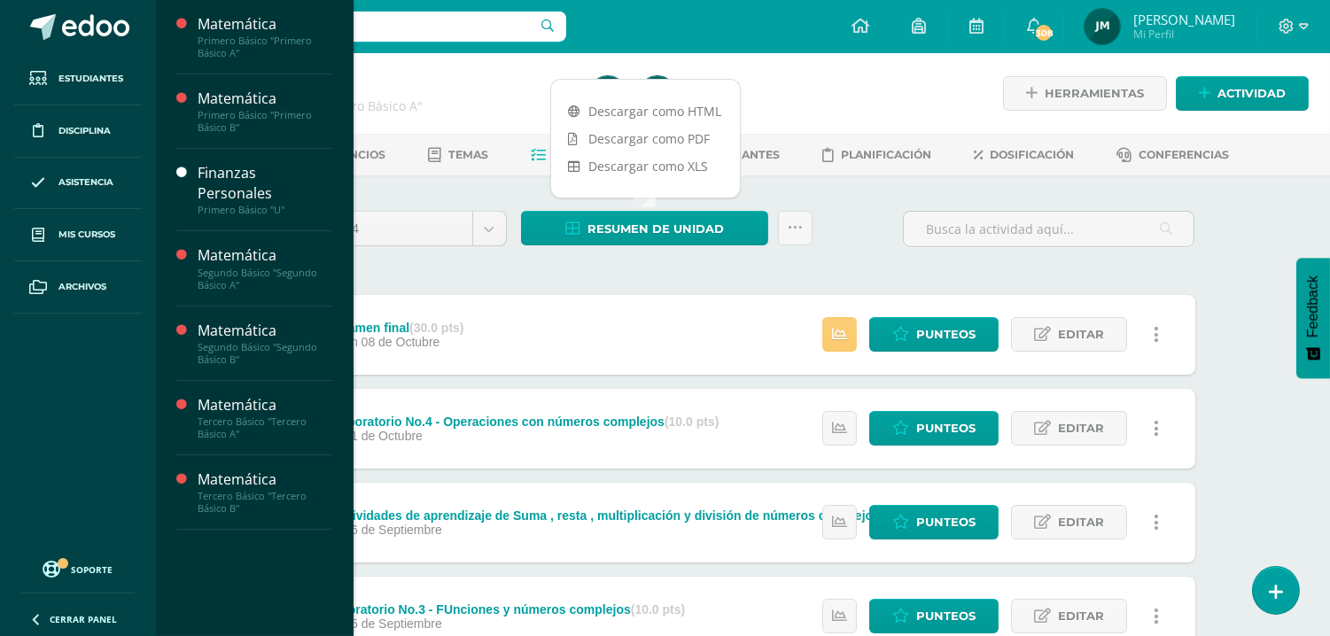
click at [271, 529] on link "Actividades" at bounding box center [265, 539] width 135 height 20
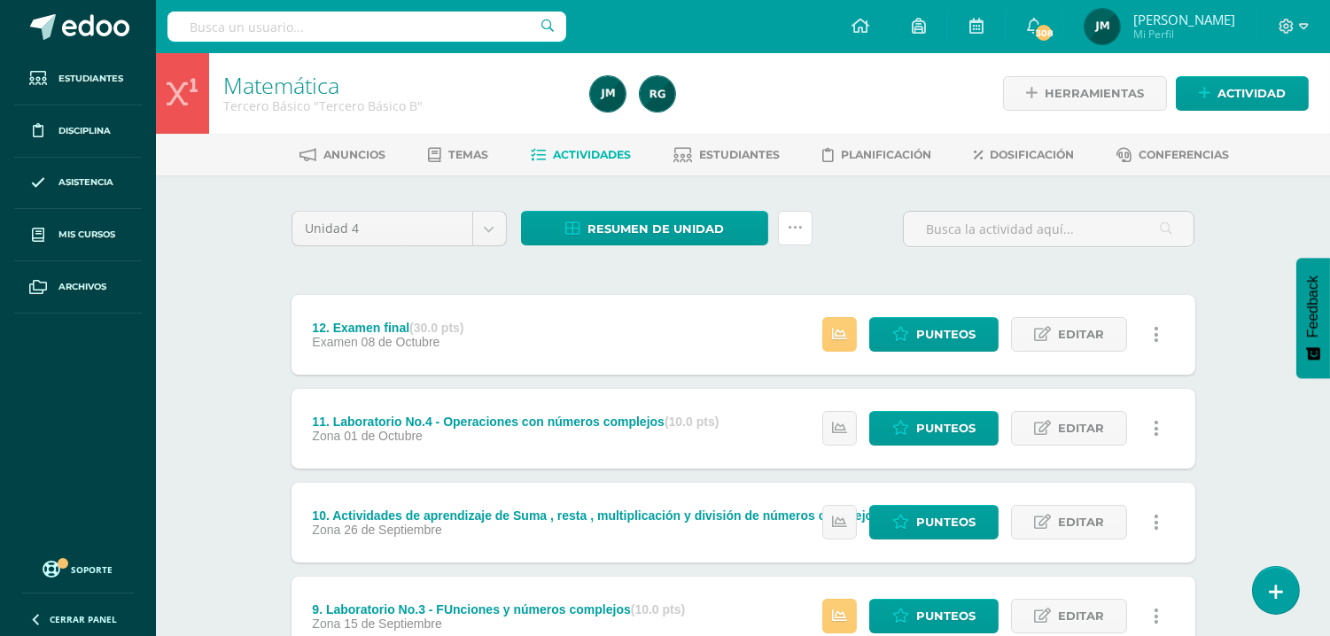
click at [799, 222] on icon at bounding box center [795, 228] width 15 height 15
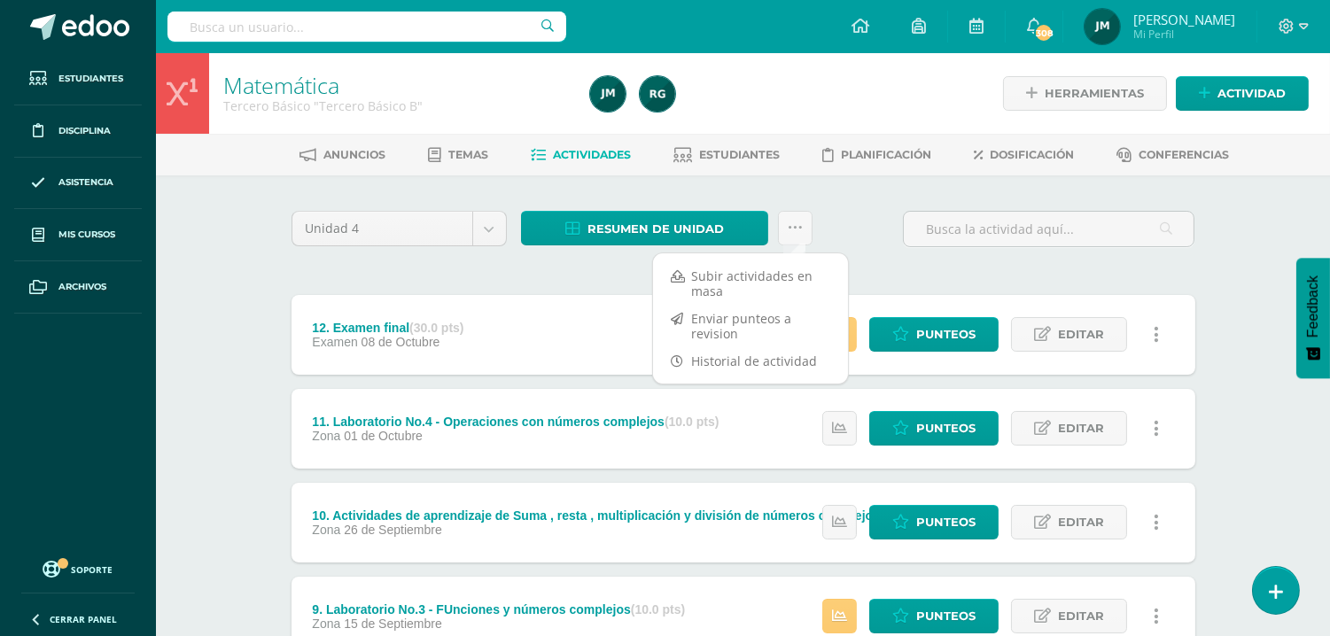
click at [733, 288] on link "Subir actividades en masa" at bounding box center [750, 283] width 195 height 43
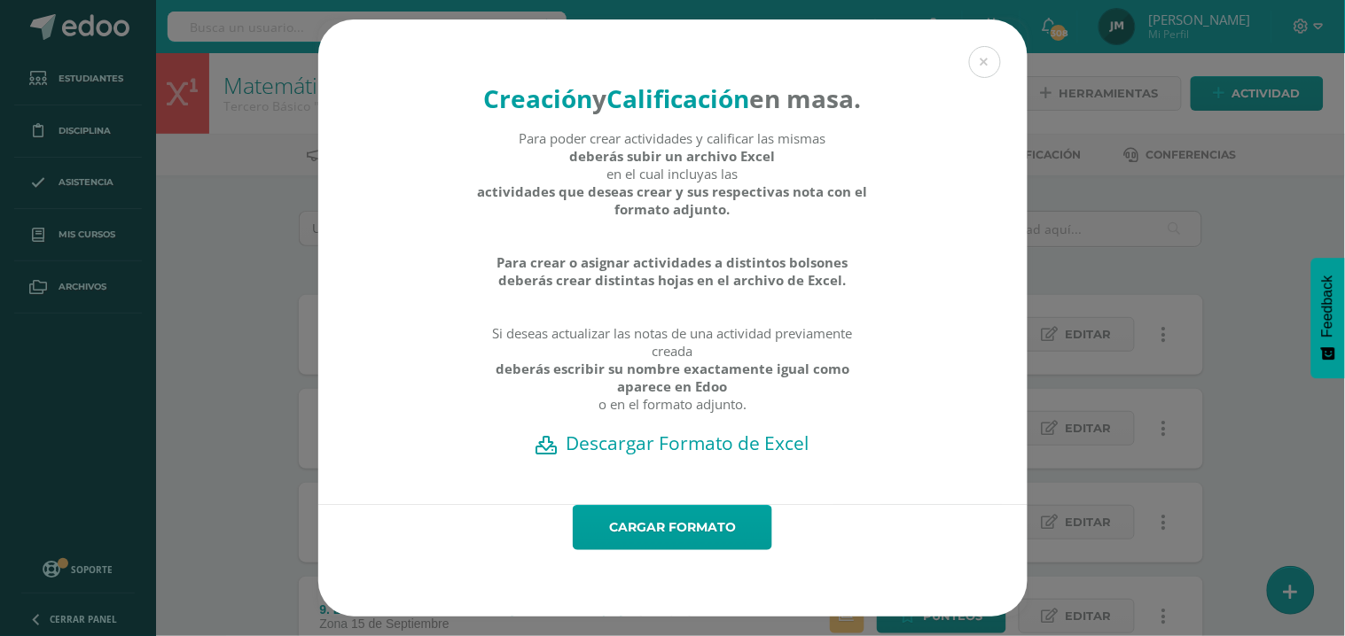
click at [688, 456] on h2 "Descargar Formato de Excel" at bounding box center [672, 443] width 647 height 25
click at [984, 46] on button at bounding box center [985, 62] width 32 height 32
